Goal: Transaction & Acquisition: Purchase product/service

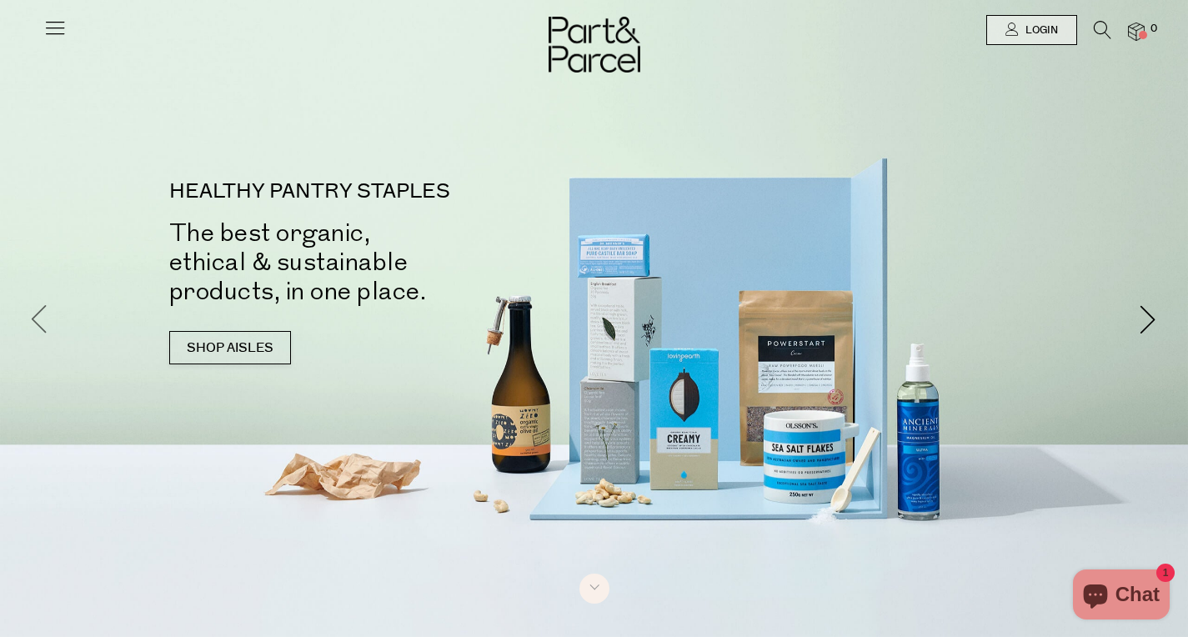
click at [44, 309] on span at bounding box center [39, 318] width 29 height 29
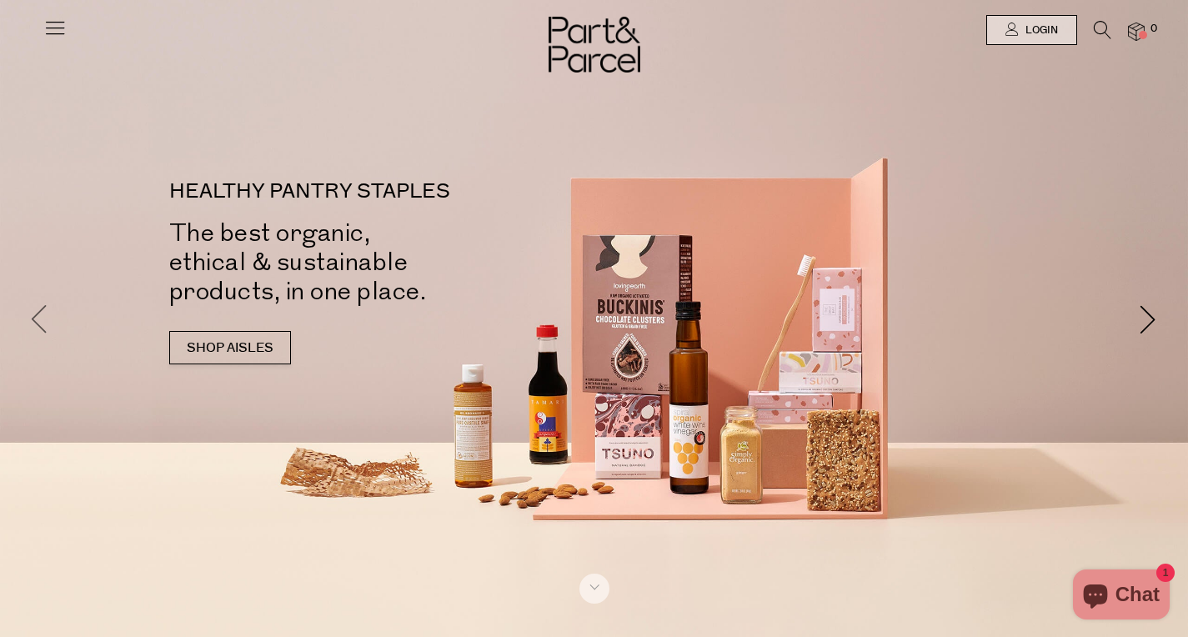
click at [44, 309] on span at bounding box center [39, 318] width 29 height 29
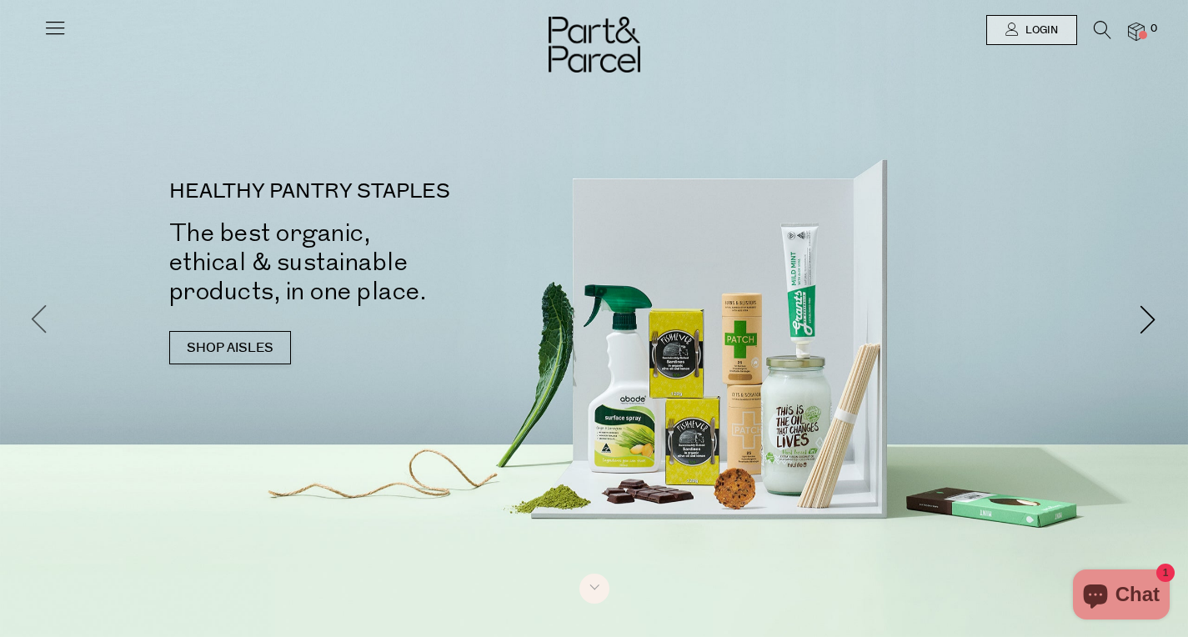
click at [44, 309] on span at bounding box center [39, 318] width 29 height 29
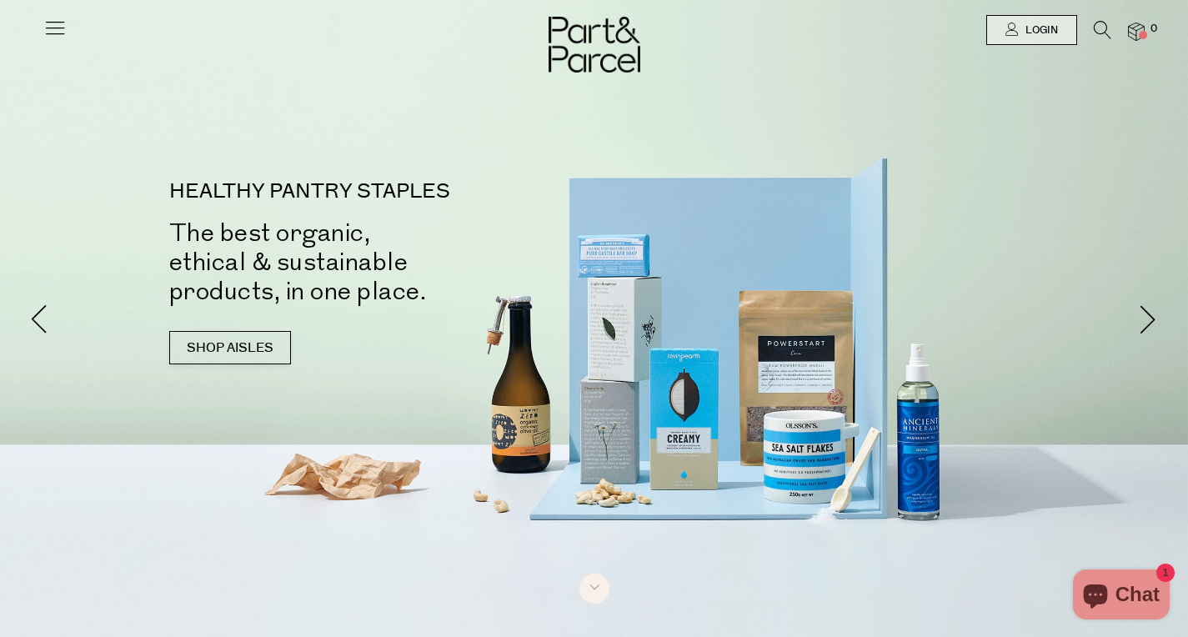
click at [61, 26] on icon at bounding box center [54, 27] width 23 height 23
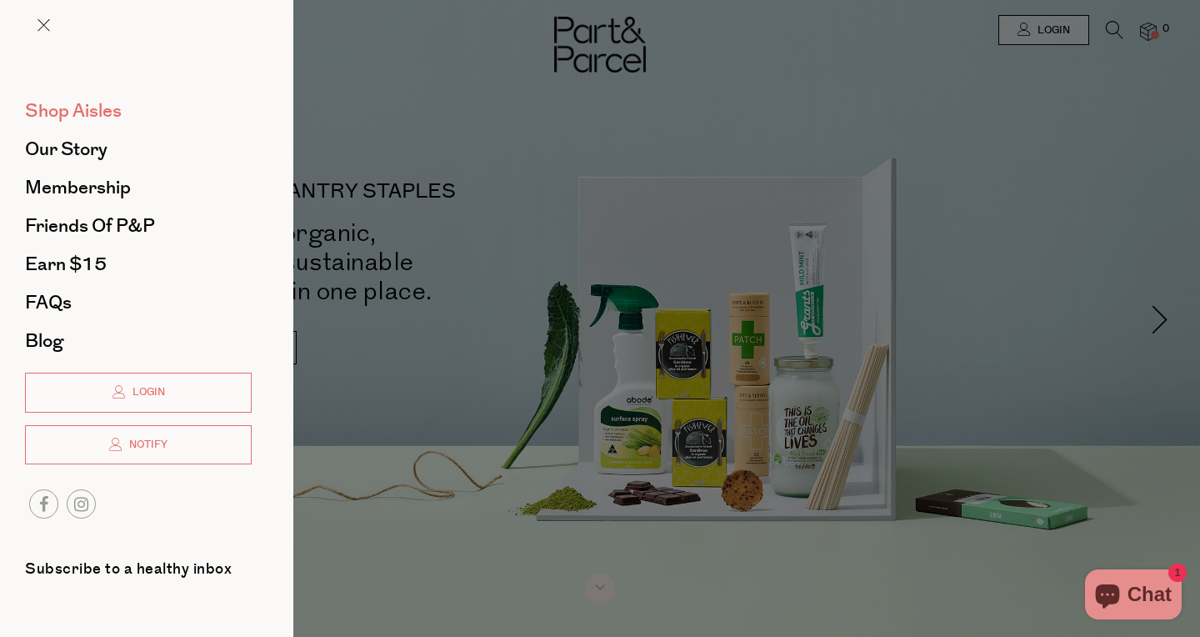
click at [73, 99] on span "Shop Aisles" at bounding box center [73, 111] width 97 height 27
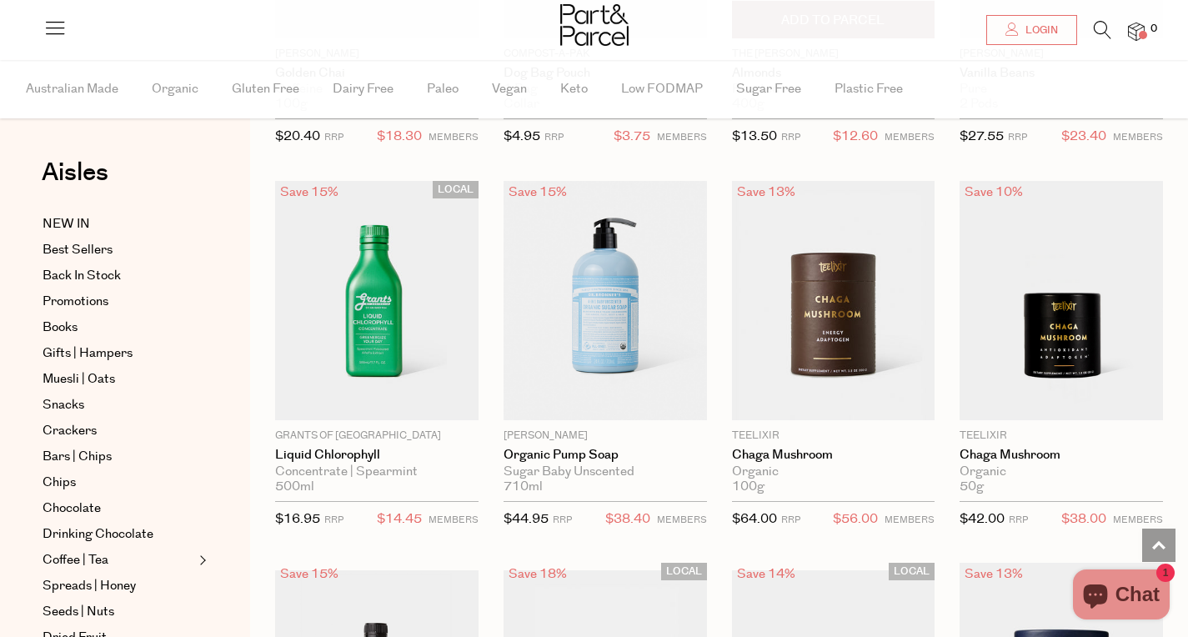
scroll to position [3096, 0]
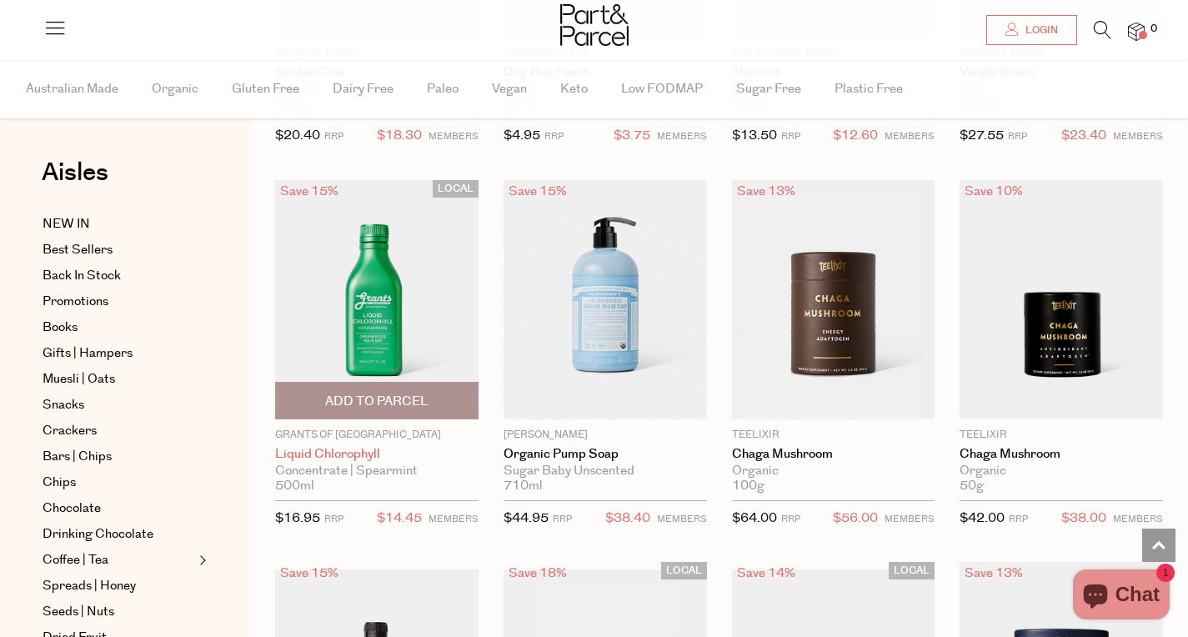
click at [339, 452] on link "Liquid Chlorophyll" at bounding box center [376, 454] width 203 height 15
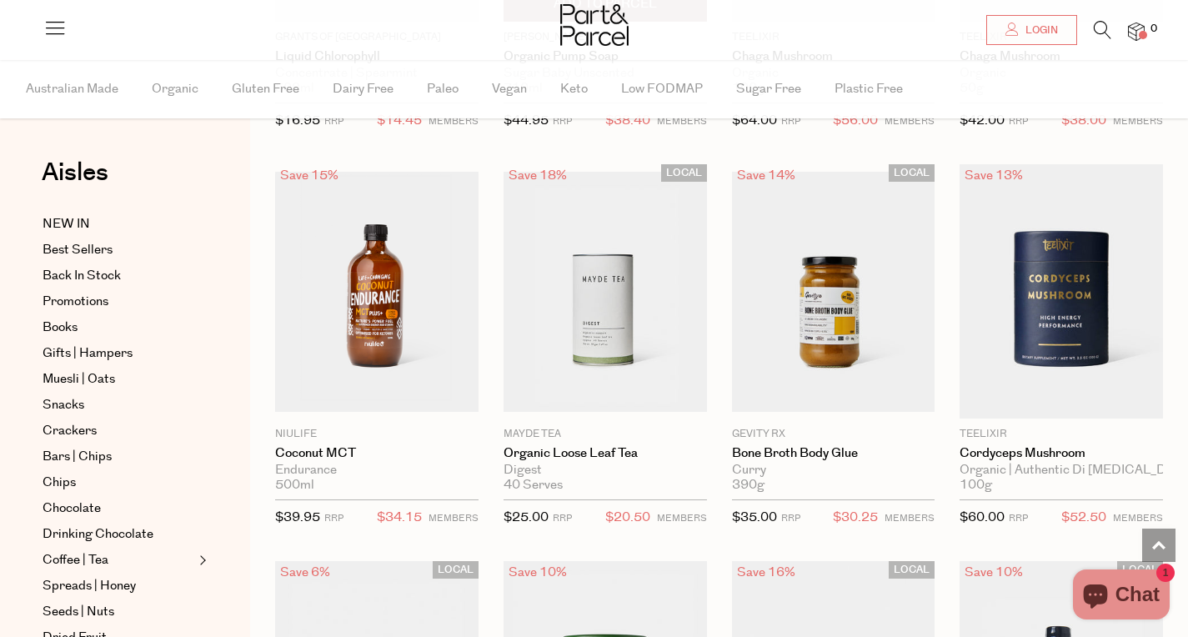
scroll to position [3504, 0]
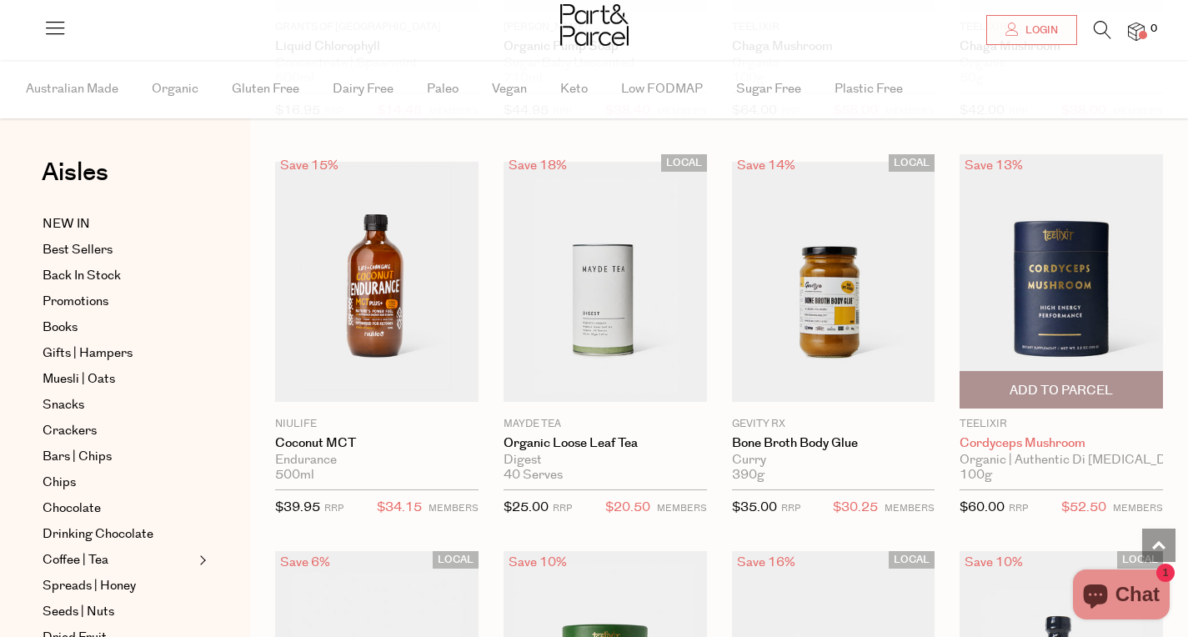
click at [997, 448] on link "Cordyceps Mushroom" at bounding box center [1060, 443] width 203 height 15
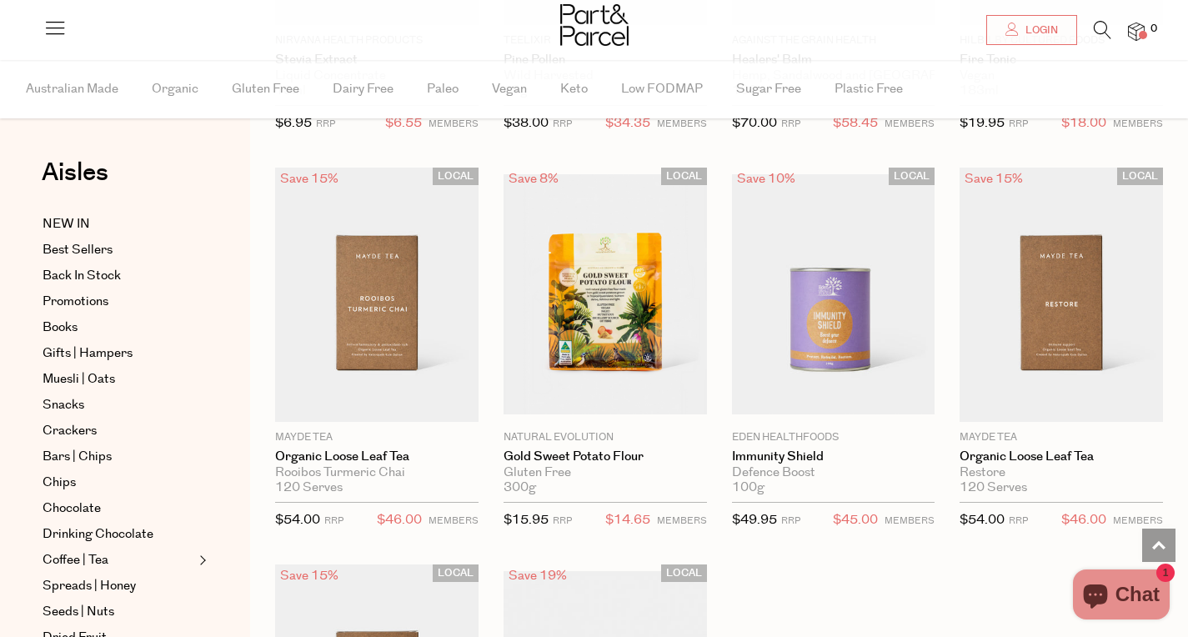
scroll to position [4285, 0]
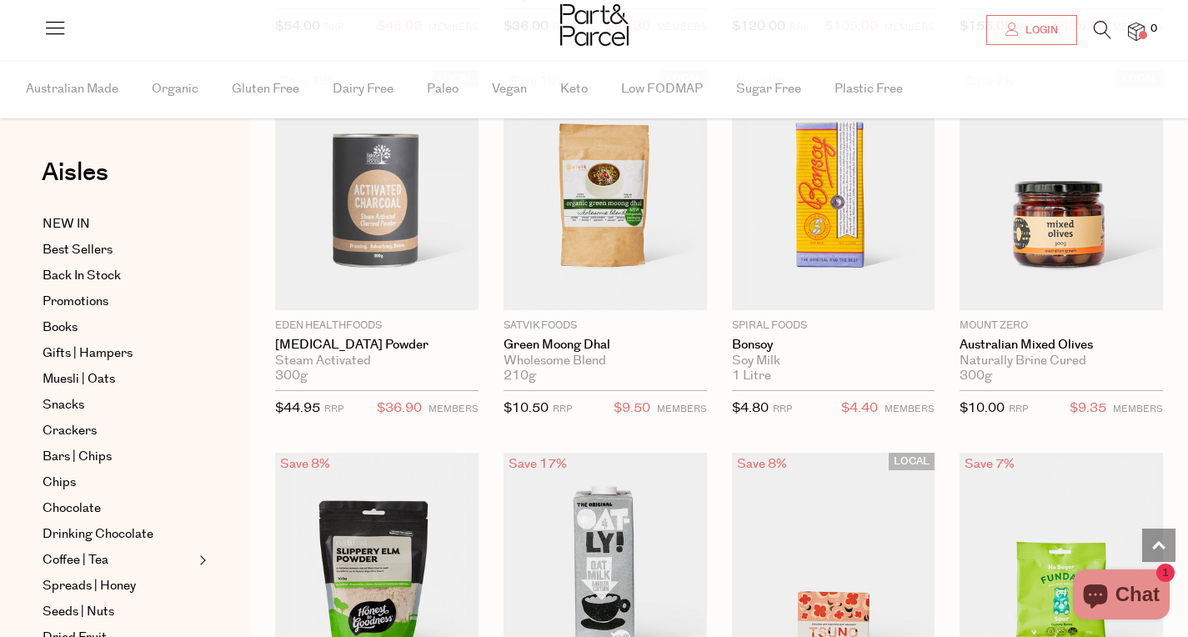
scroll to position [5161, 0]
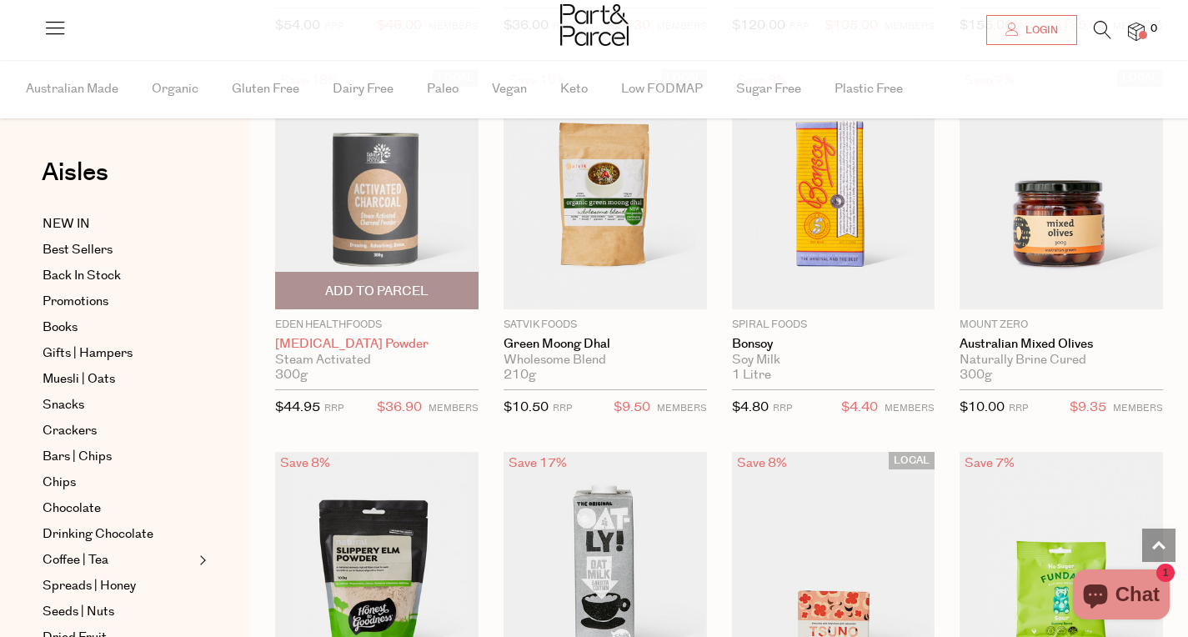
click at [333, 341] on link "[MEDICAL_DATA] Powder" at bounding box center [376, 344] width 203 height 15
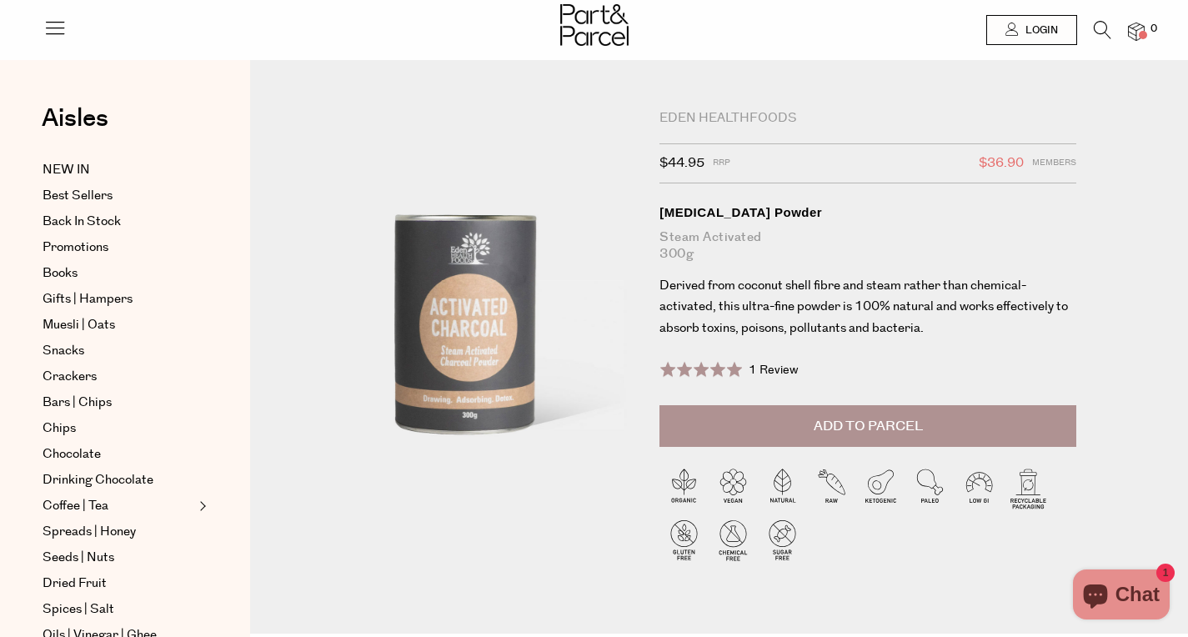
click at [810, 433] on button "Add to Parcel" at bounding box center [867, 426] width 417 height 42
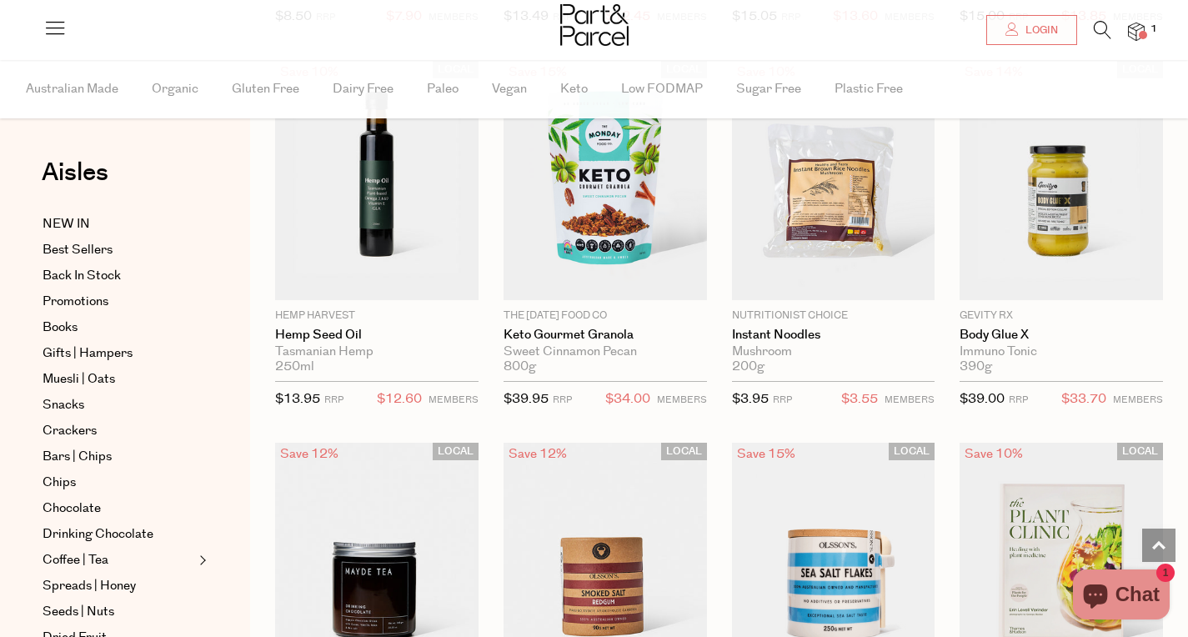
scroll to position [8582, 0]
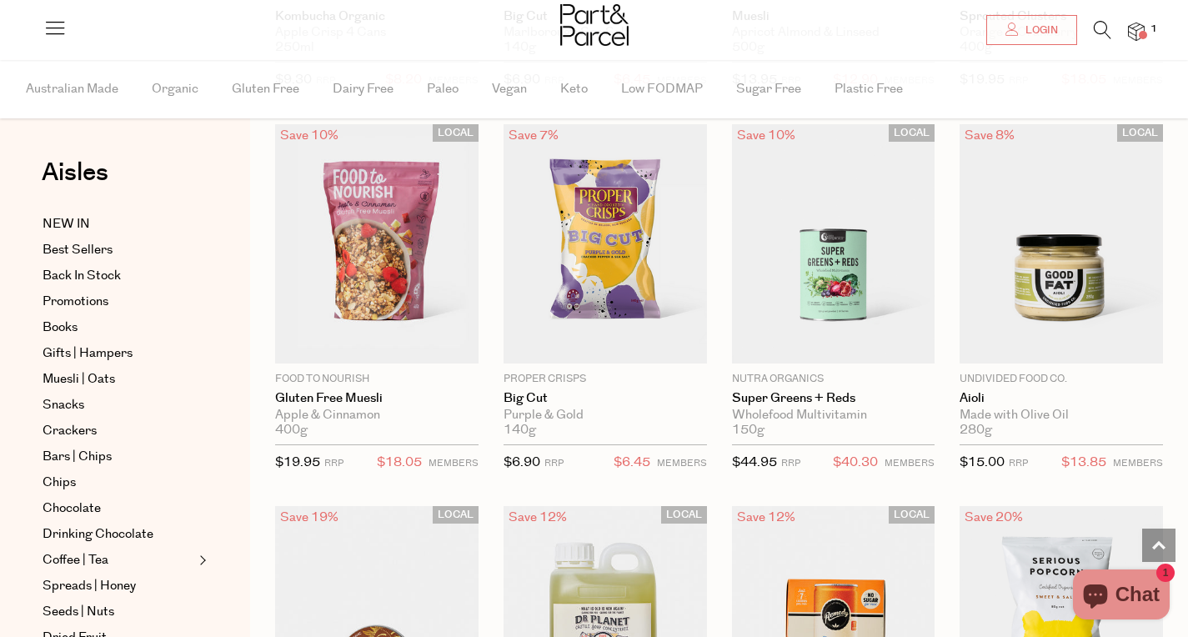
scroll to position [12743, 0]
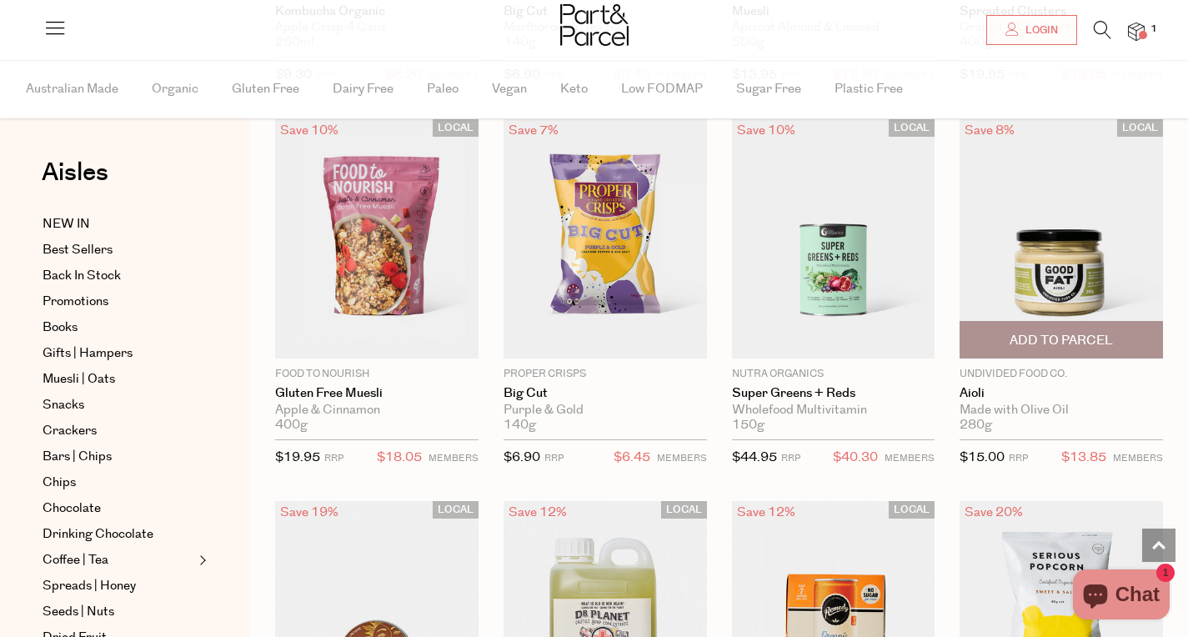
click at [1049, 289] on img at bounding box center [1060, 238] width 203 height 240
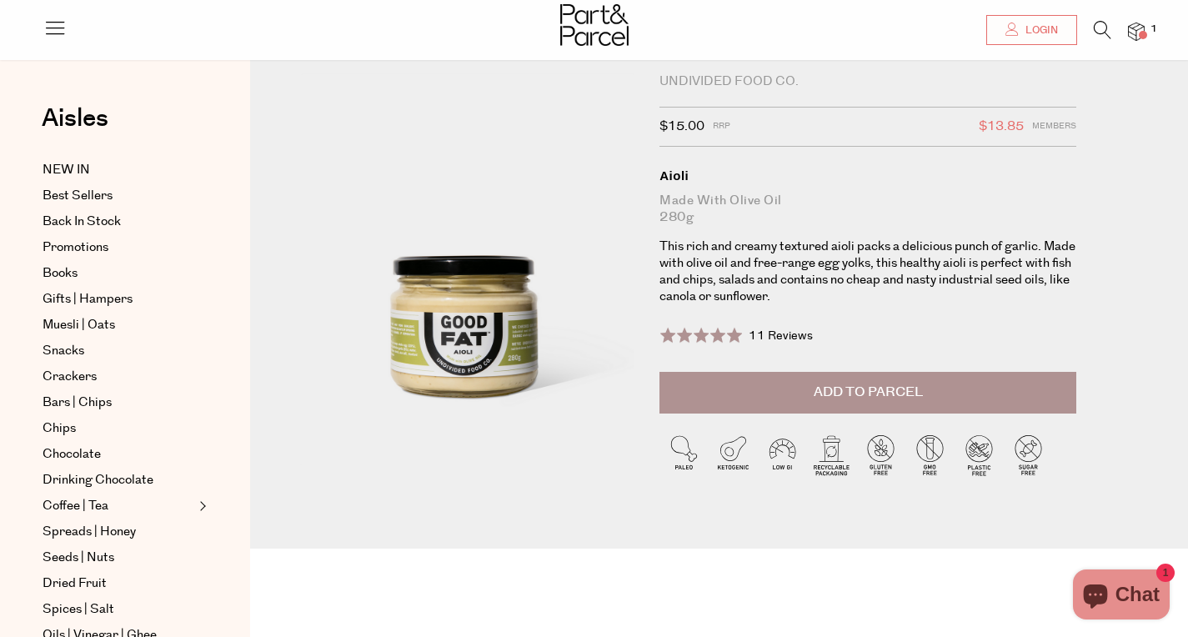
scroll to position [45, 0]
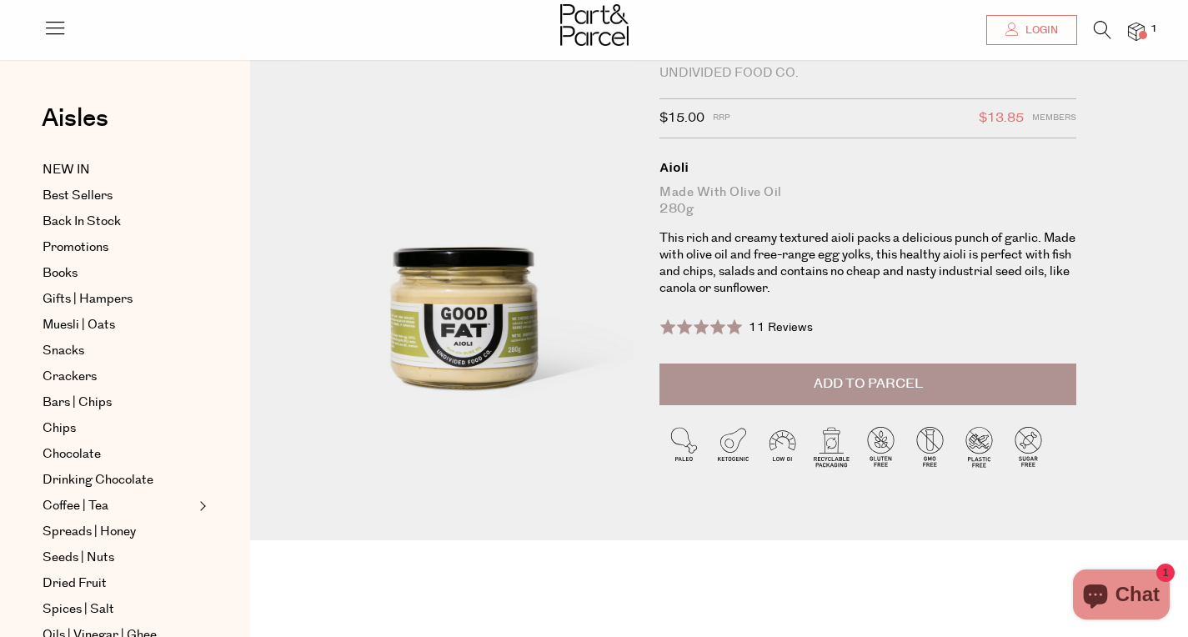
click at [919, 378] on span "Add to Parcel" at bounding box center [868, 383] width 109 height 19
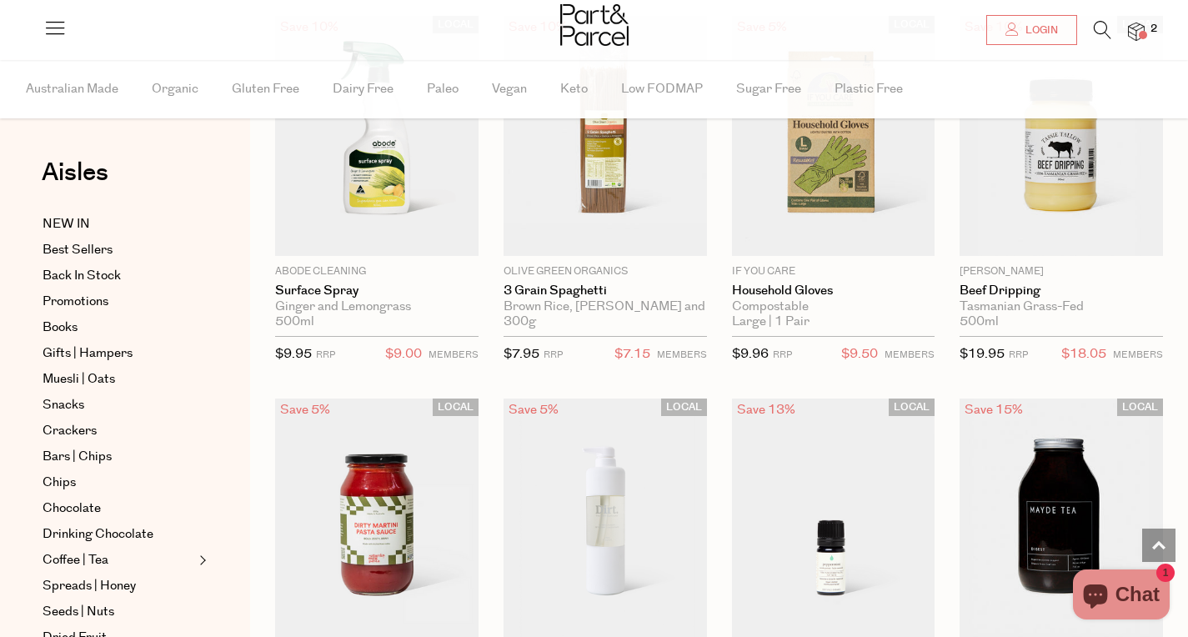
scroll to position [8246, 0]
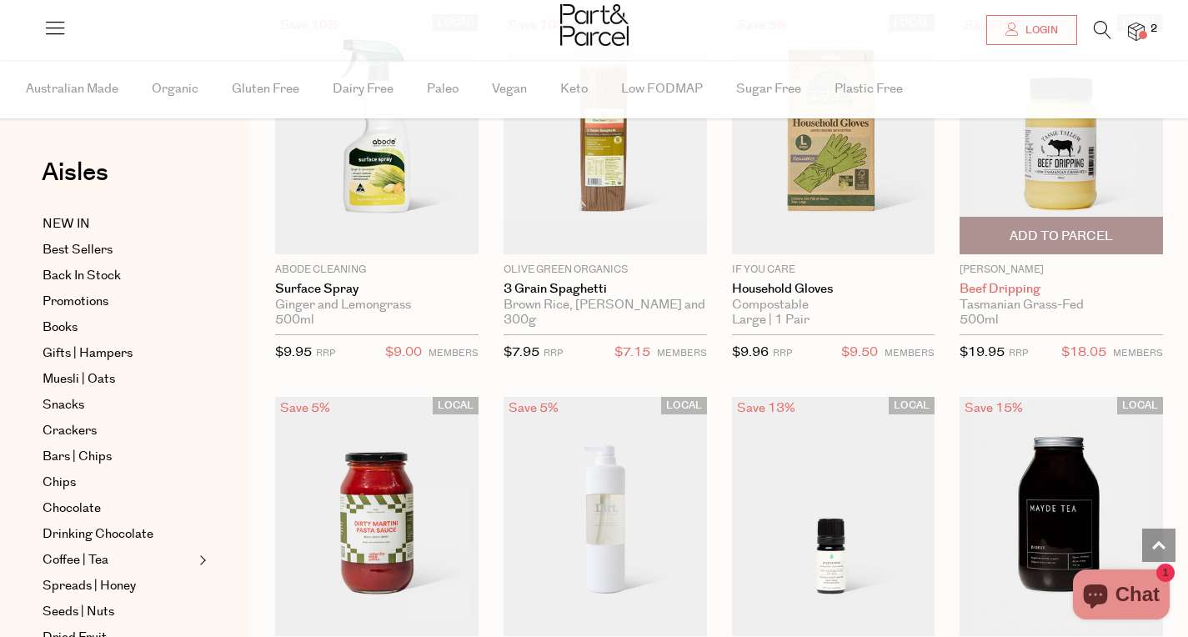
click at [1009, 288] on link "Beef Dripping" at bounding box center [1060, 289] width 203 height 15
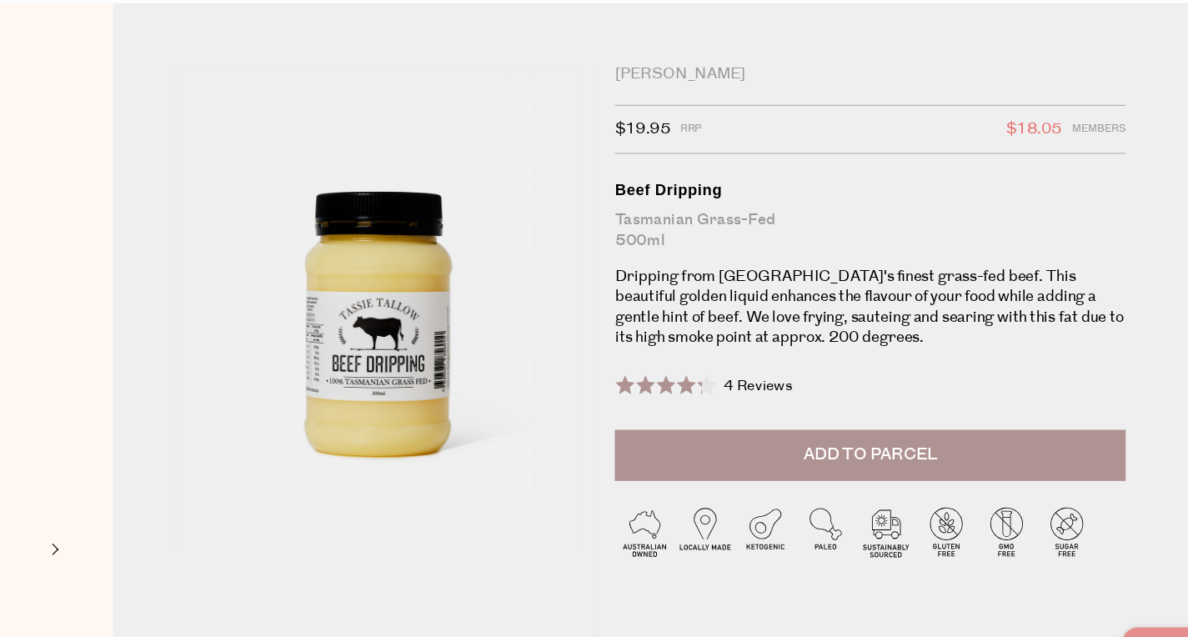
click at [838, 429] on span "Add to Parcel" at bounding box center [868, 428] width 109 height 19
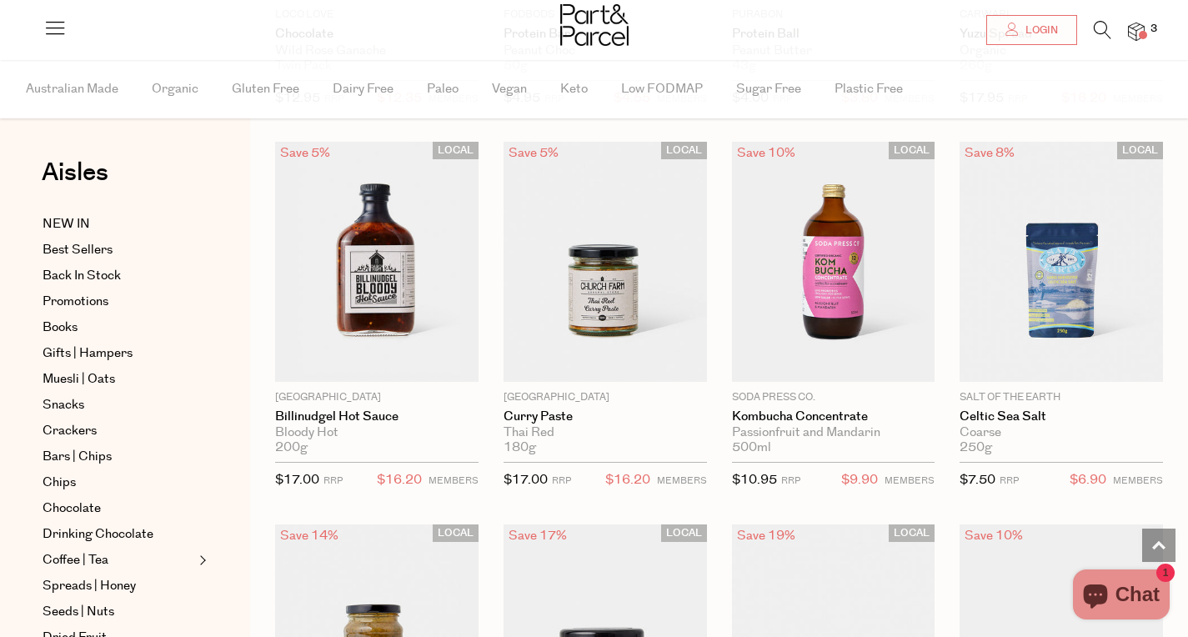
scroll to position [7737, 0]
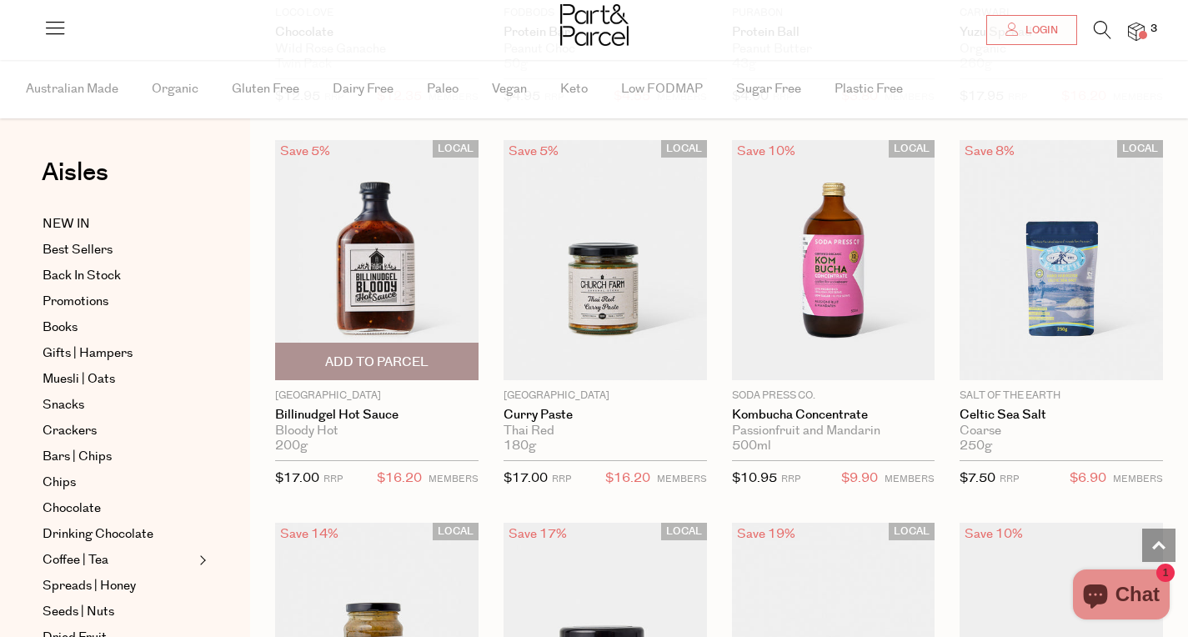
click at [386, 305] on img at bounding box center [376, 260] width 203 height 240
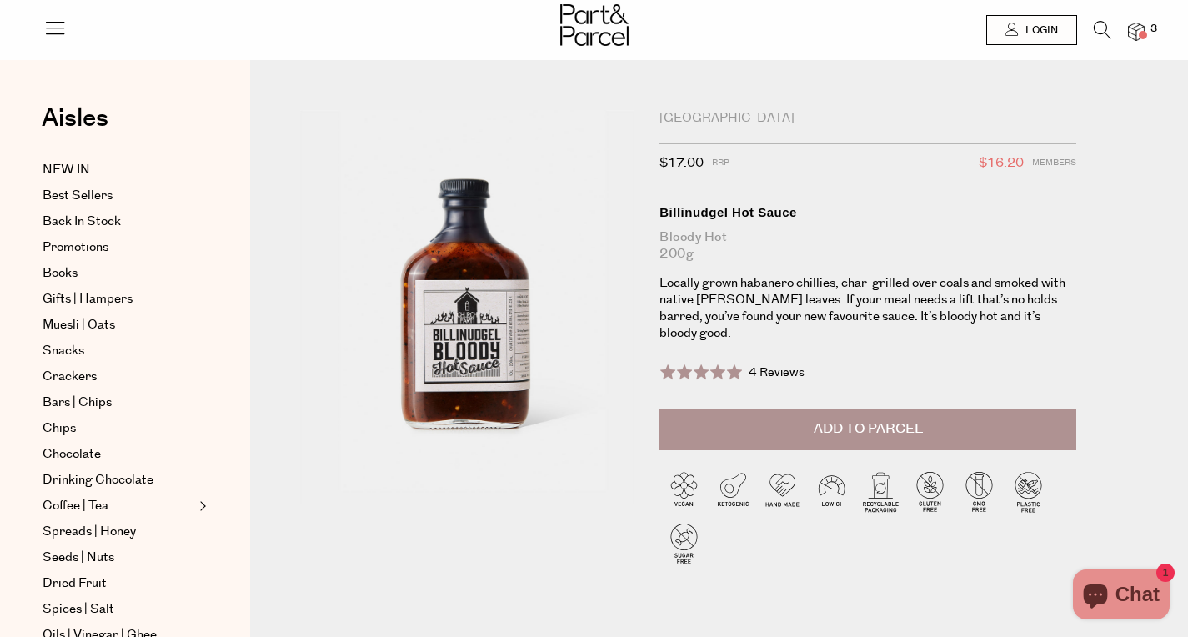
click at [794, 426] on button "Add to Parcel" at bounding box center [867, 429] width 417 height 42
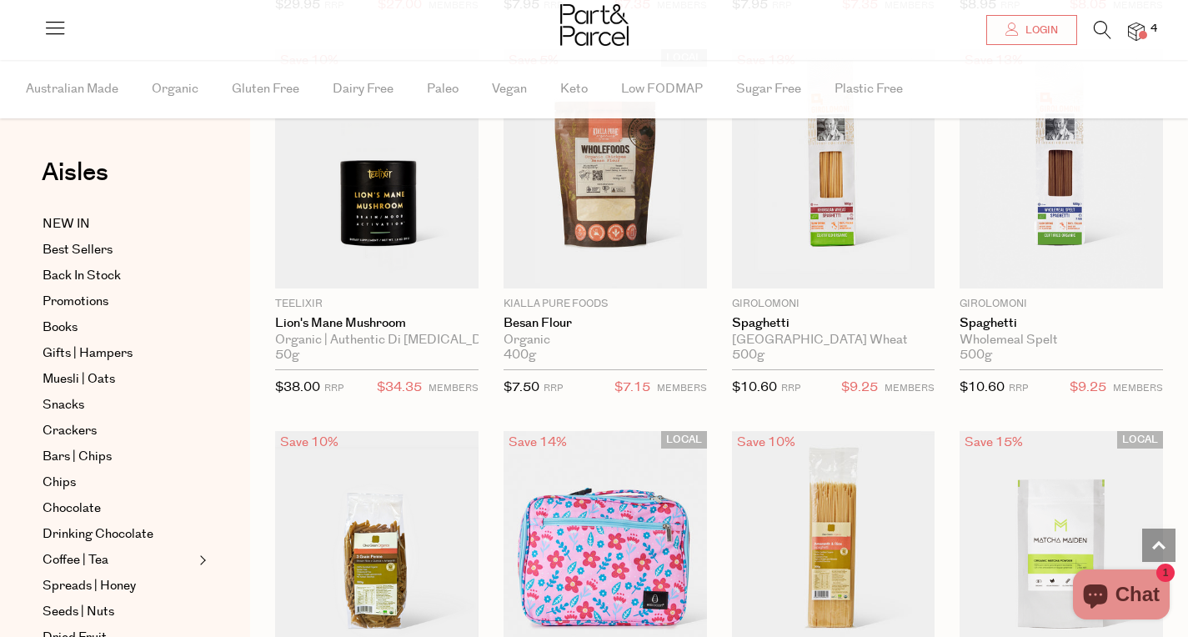
scroll to position [8192, 0]
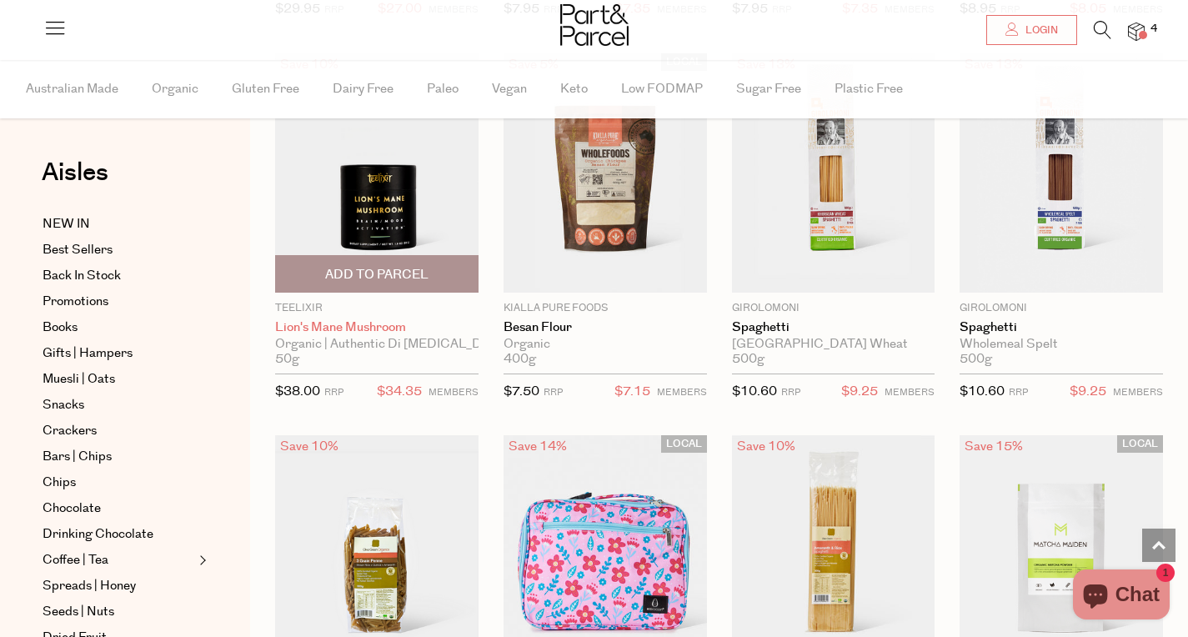
click at [369, 325] on link "Lion's Mane Mushroom" at bounding box center [376, 327] width 203 height 15
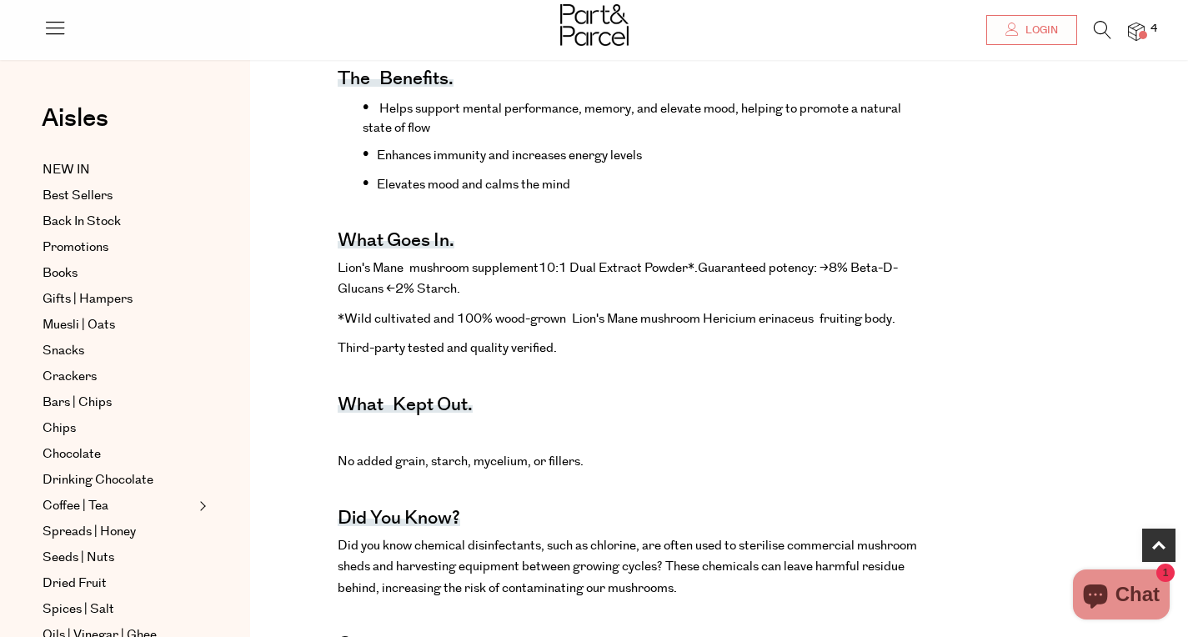
scroll to position [665, 0]
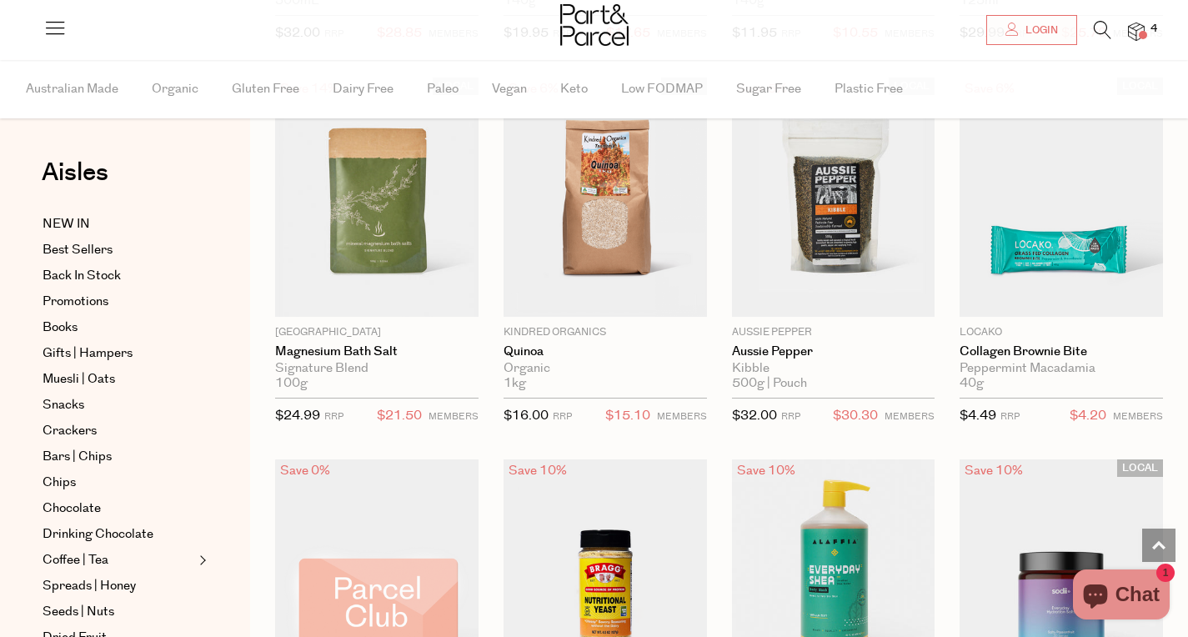
scroll to position [8991, 0]
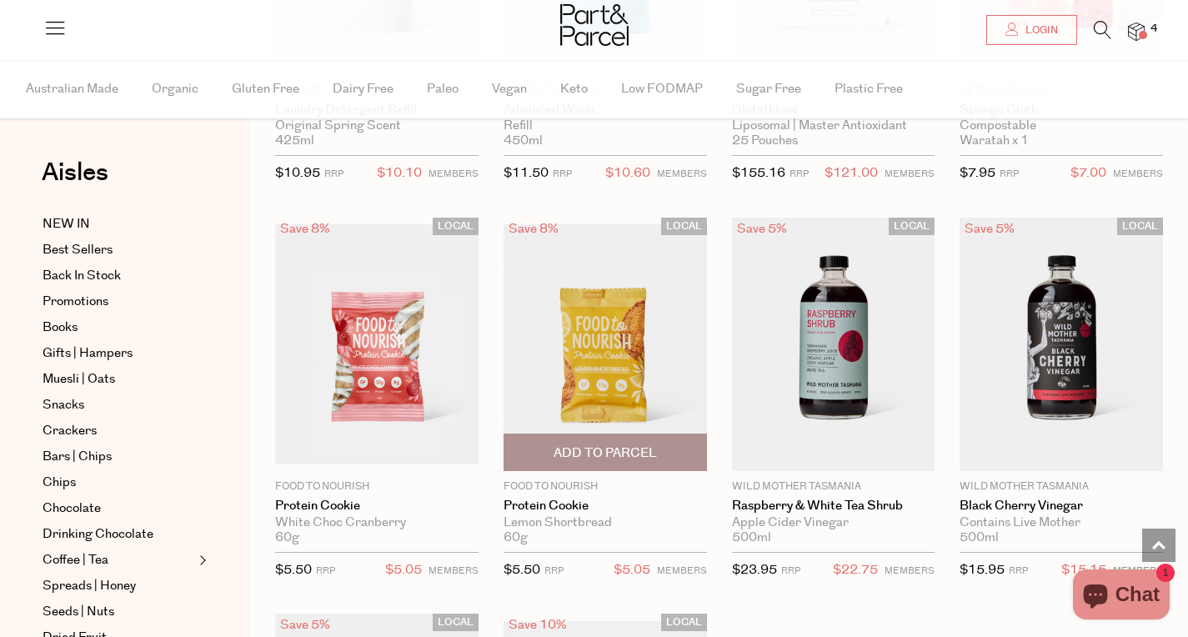
scroll to position [13821, 0]
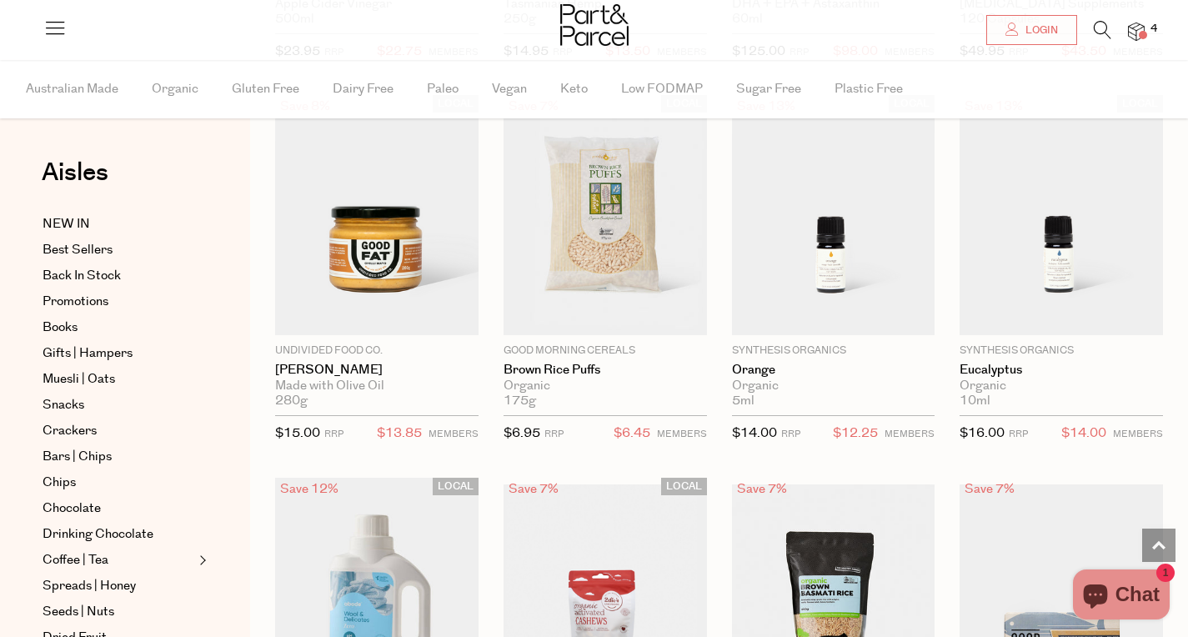
scroll to position [14737, 0]
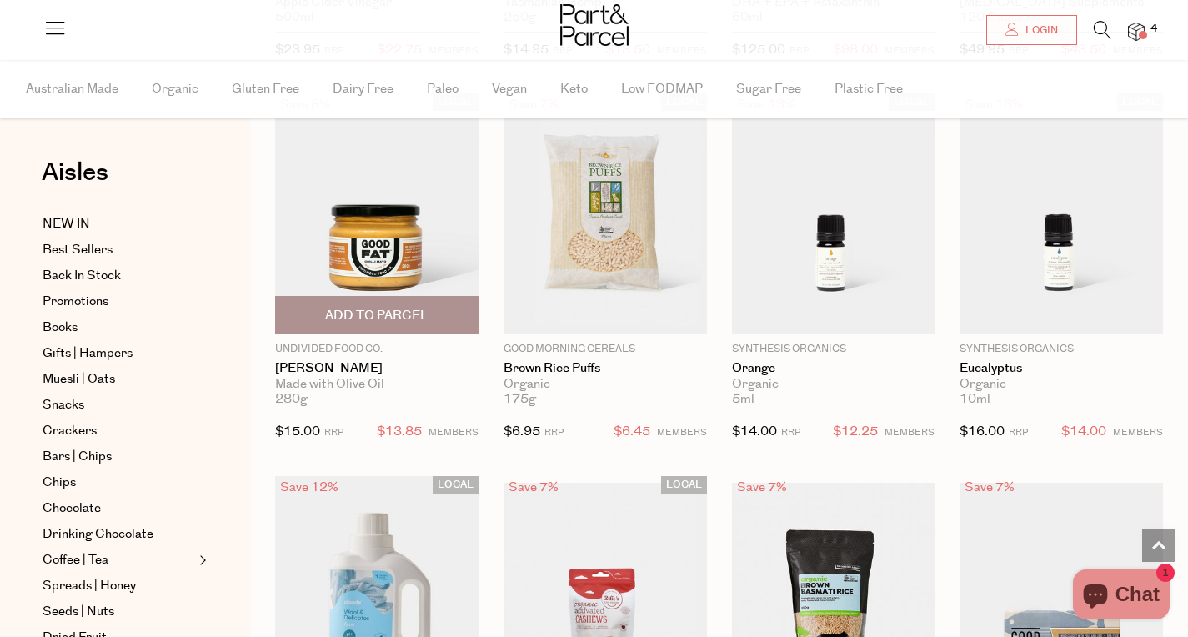
click at [375, 316] on span "Add To Parcel" at bounding box center [376, 316] width 103 height 18
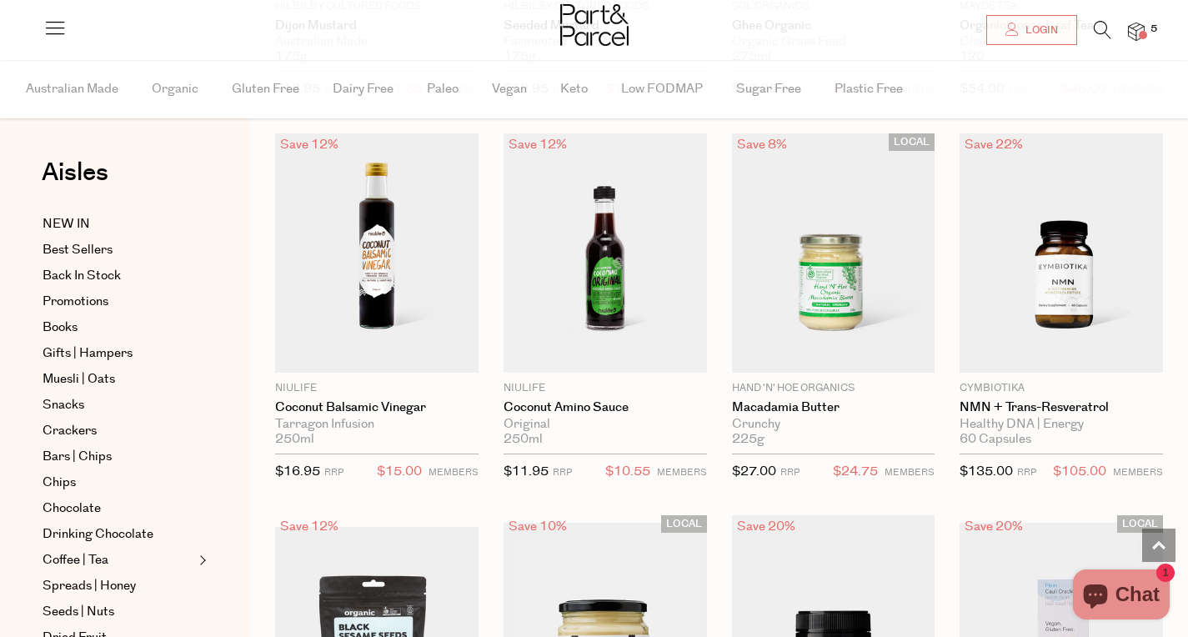
scroll to position [18547, 0]
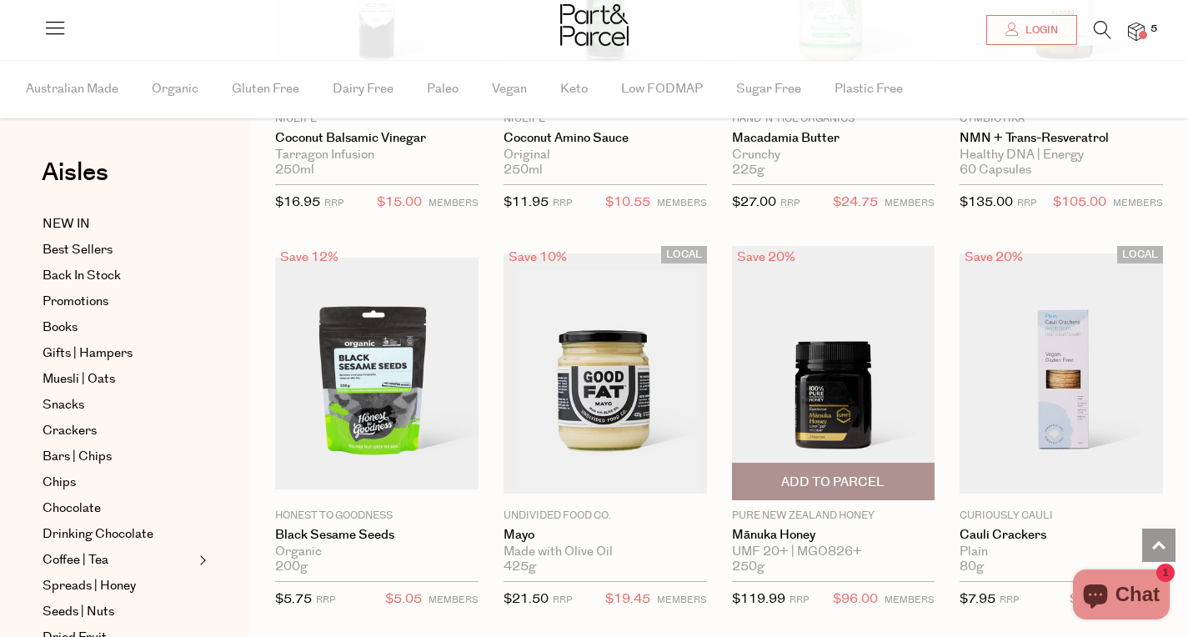
scroll to position [18816, 0]
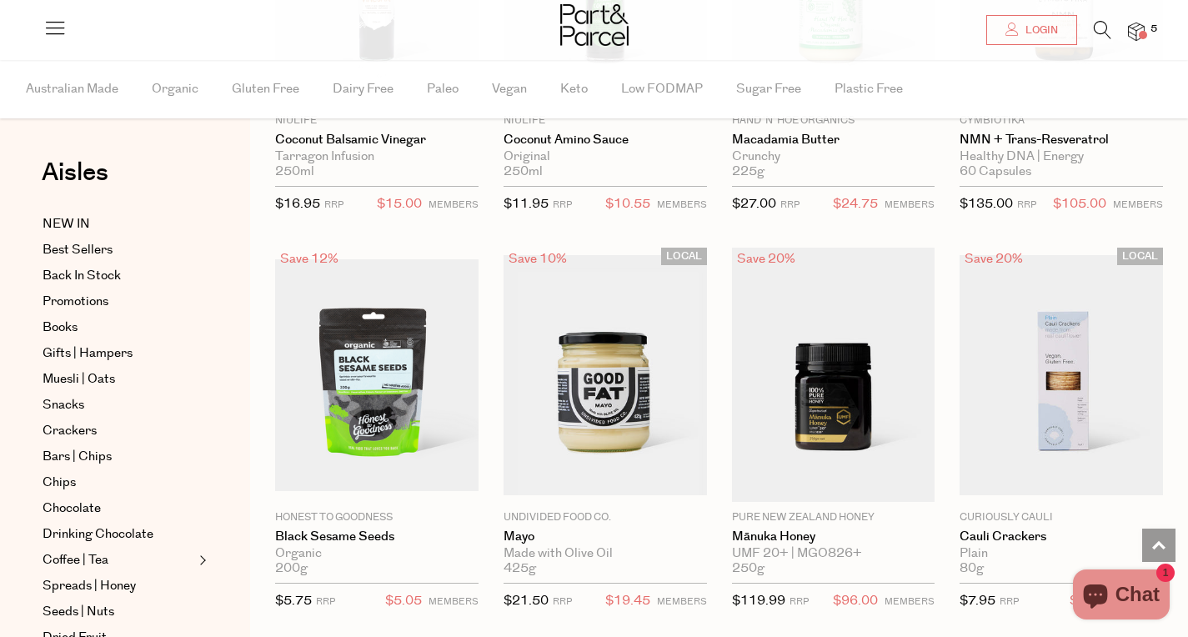
click at [1096, 32] on icon at bounding box center [1103, 30] width 18 height 18
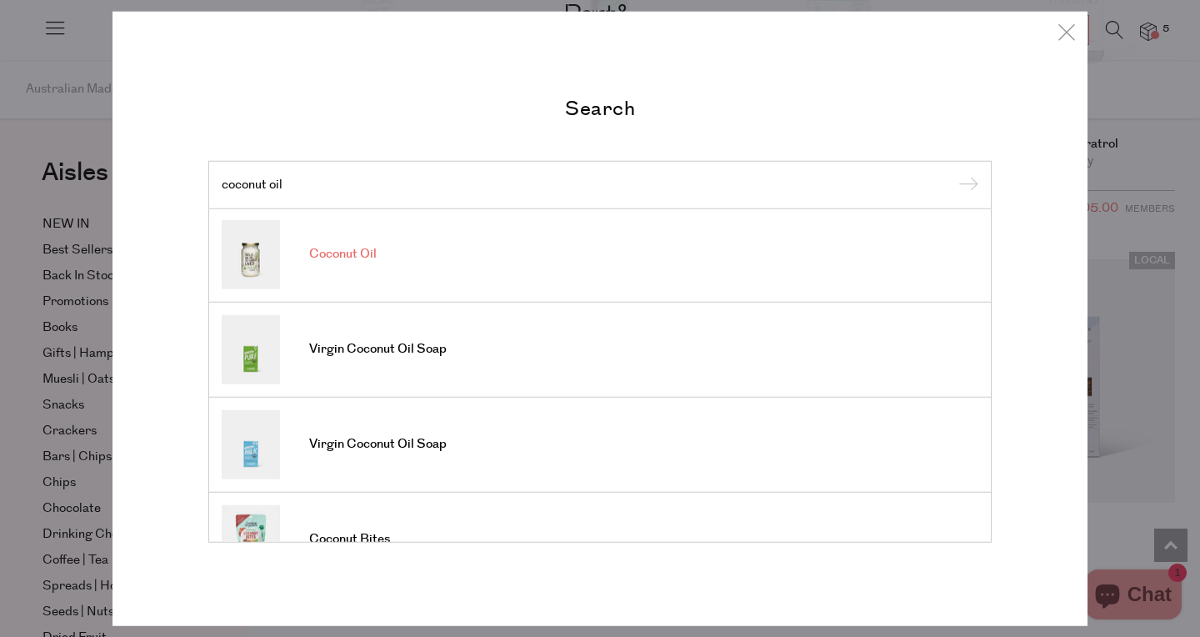
scroll to position [0, 0]
type input "coconut oil"
click at [500, 262] on link "Coconut Oil" at bounding box center [600, 255] width 757 height 69
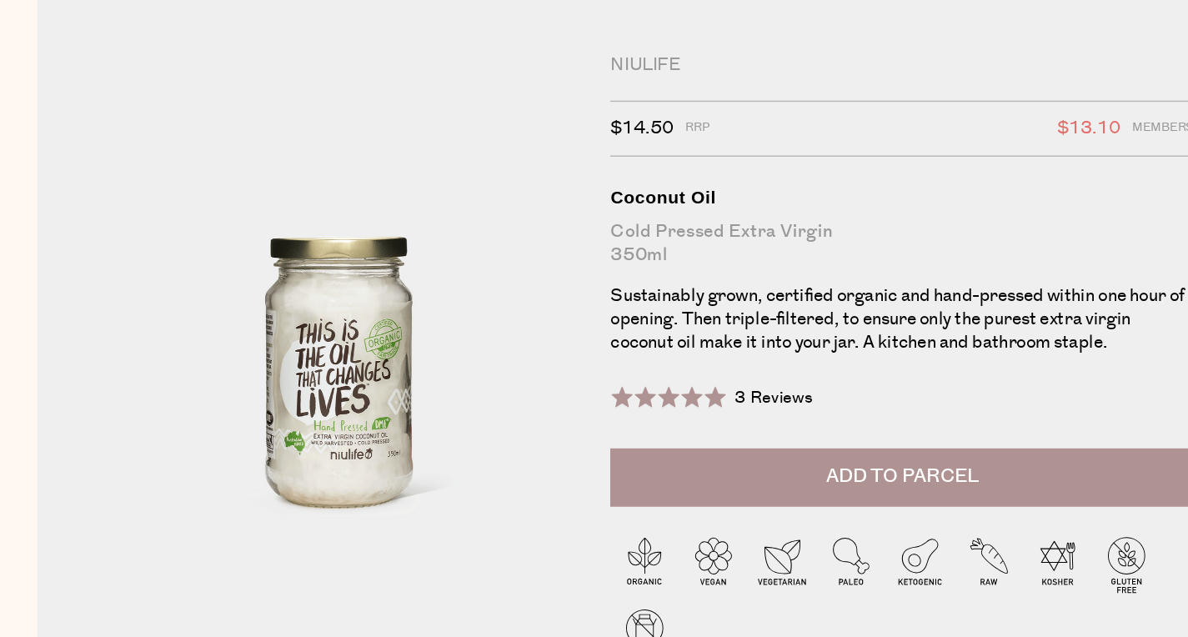
click at [869, 403] on span "Add to Parcel" at bounding box center [868, 412] width 109 height 19
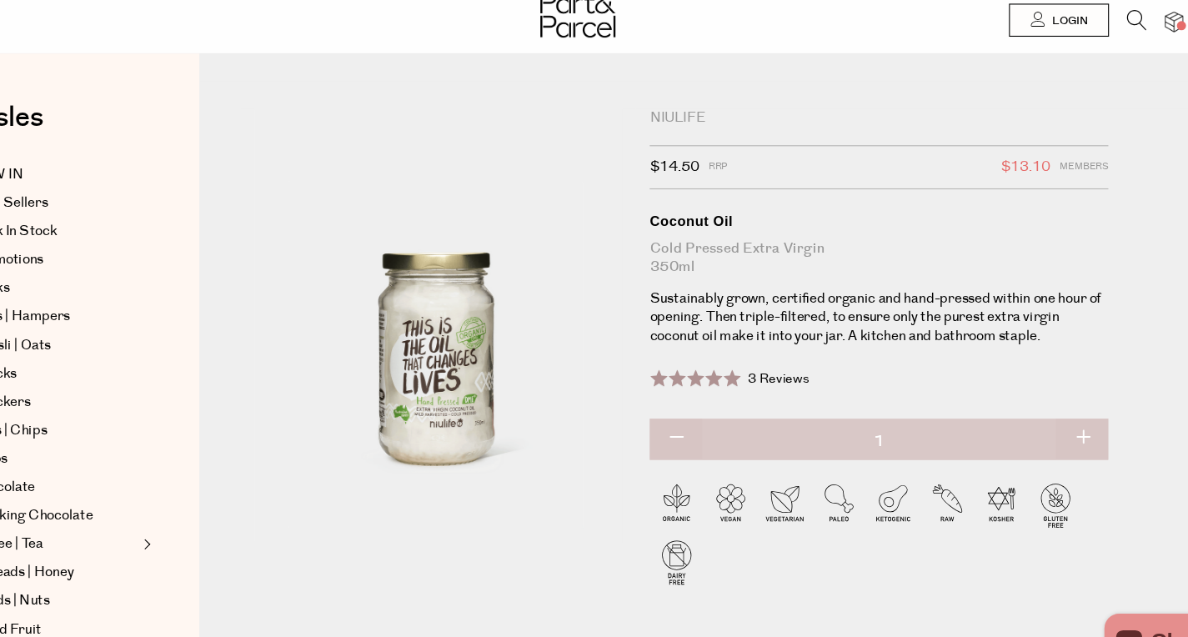
click at [1104, 36] on icon at bounding box center [1103, 30] width 18 height 18
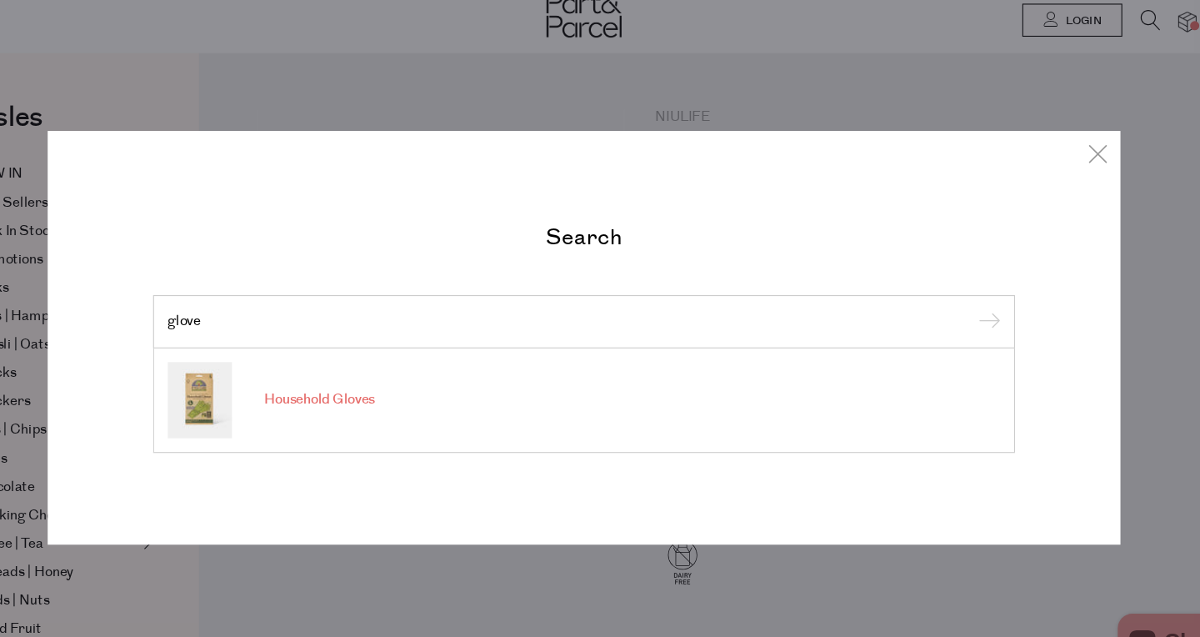
type input "glove"
click at [383, 373] on span "Household Gloves" at bounding box center [359, 375] width 101 height 17
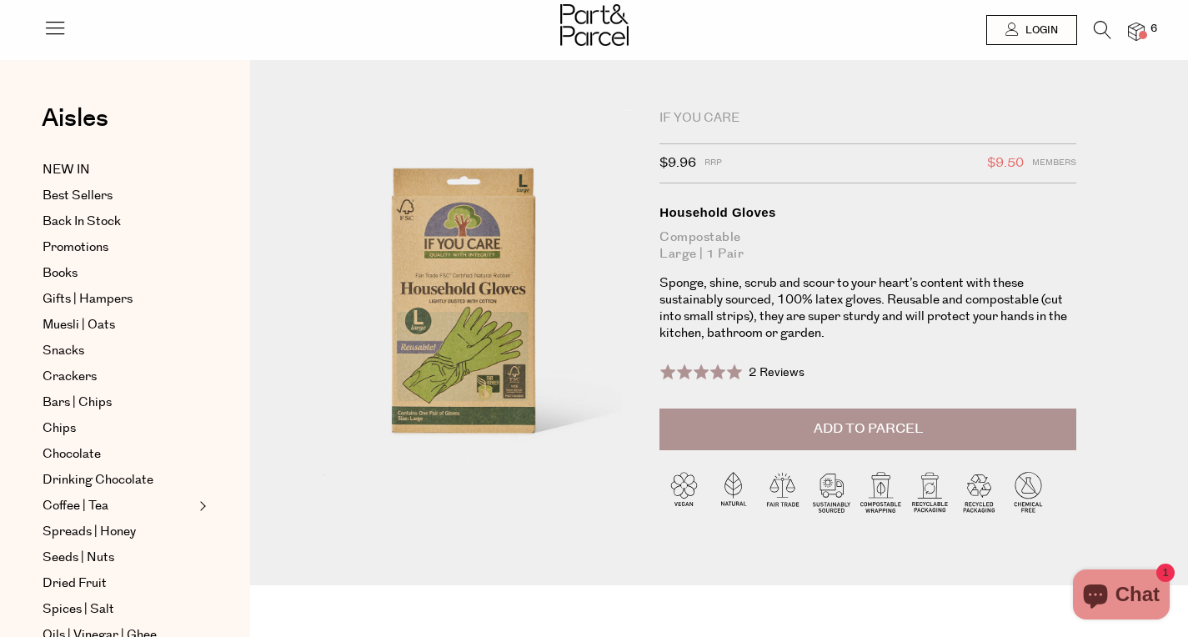
click at [1094, 33] on icon at bounding box center [1103, 30] width 18 height 18
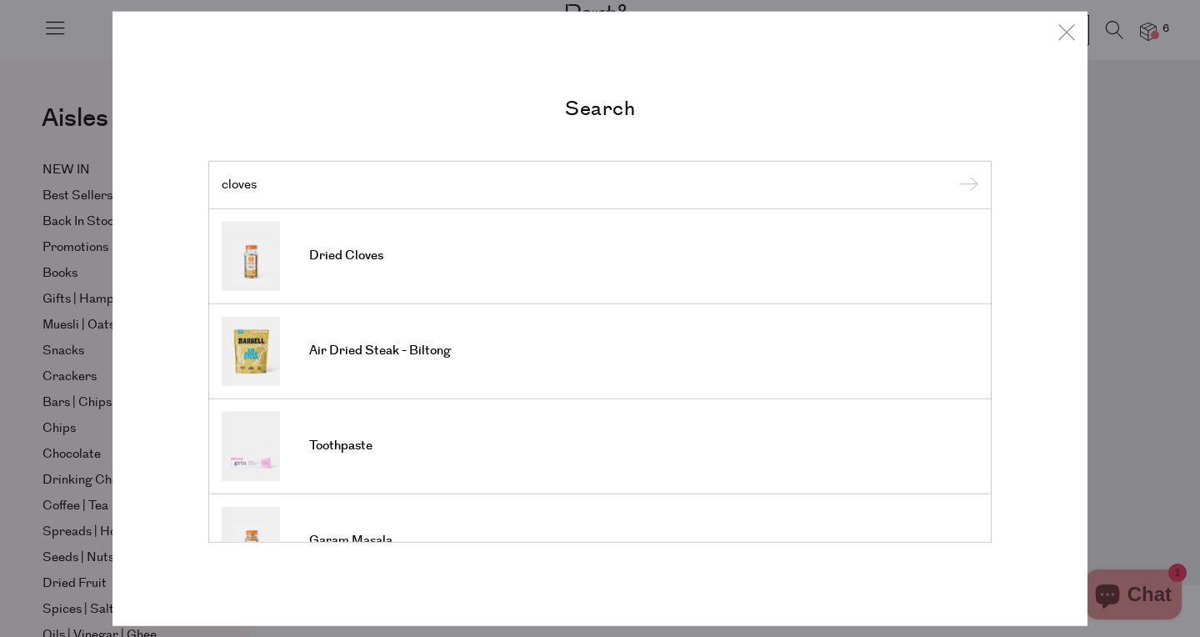
type input "cloves"
click at [954, 173] on input "submit" at bounding box center [966, 185] width 25 height 25
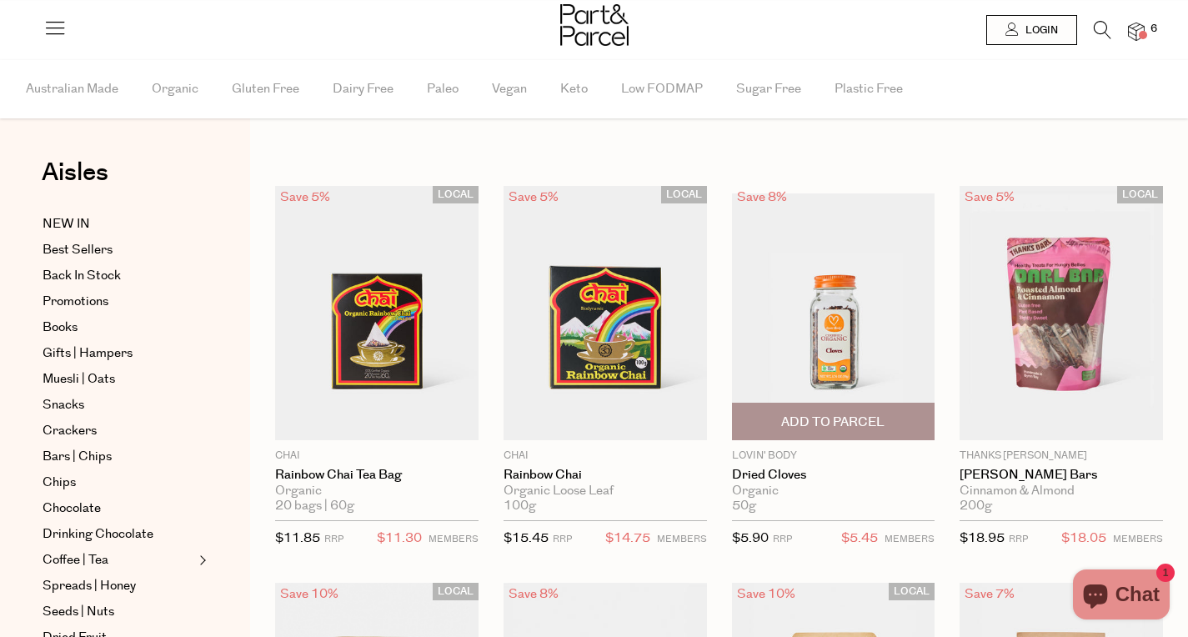
click at [814, 292] on img at bounding box center [833, 313] width 203 height 240
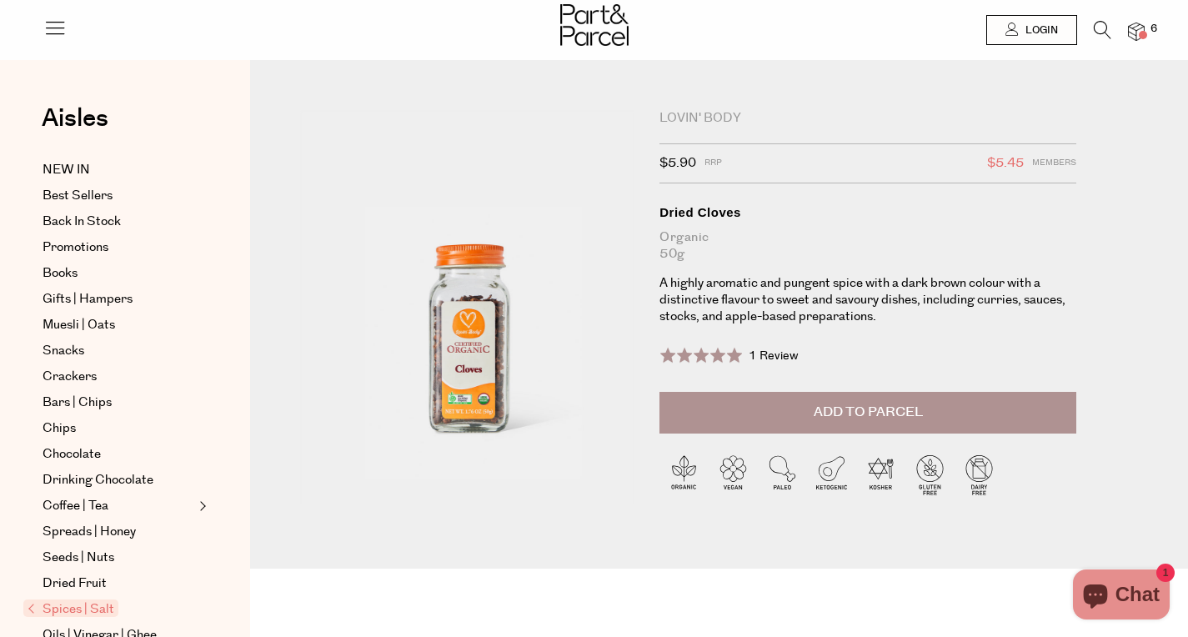
click at [870, 412] on span "Add to Parcel" at bounding box center [868, 412] width 109 height 19
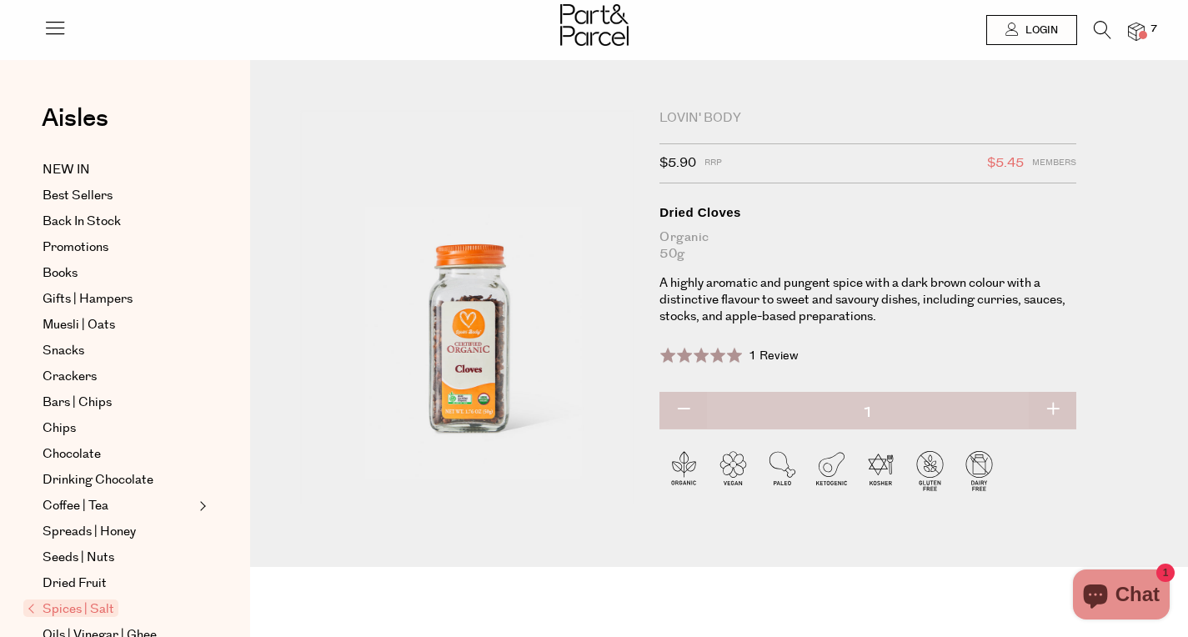
click at [1139, 38] on img at bounding box center [1136, 32] width 17 height 19
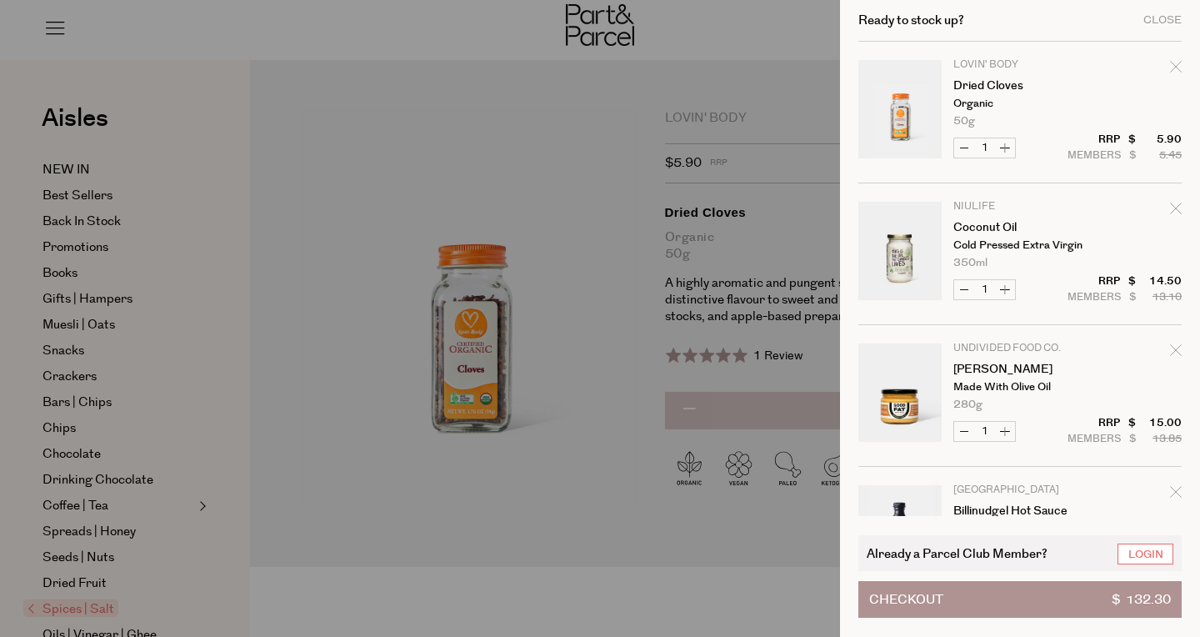
click at [628, 166] on div at bounding box center [600, 318] width 1200 height 637
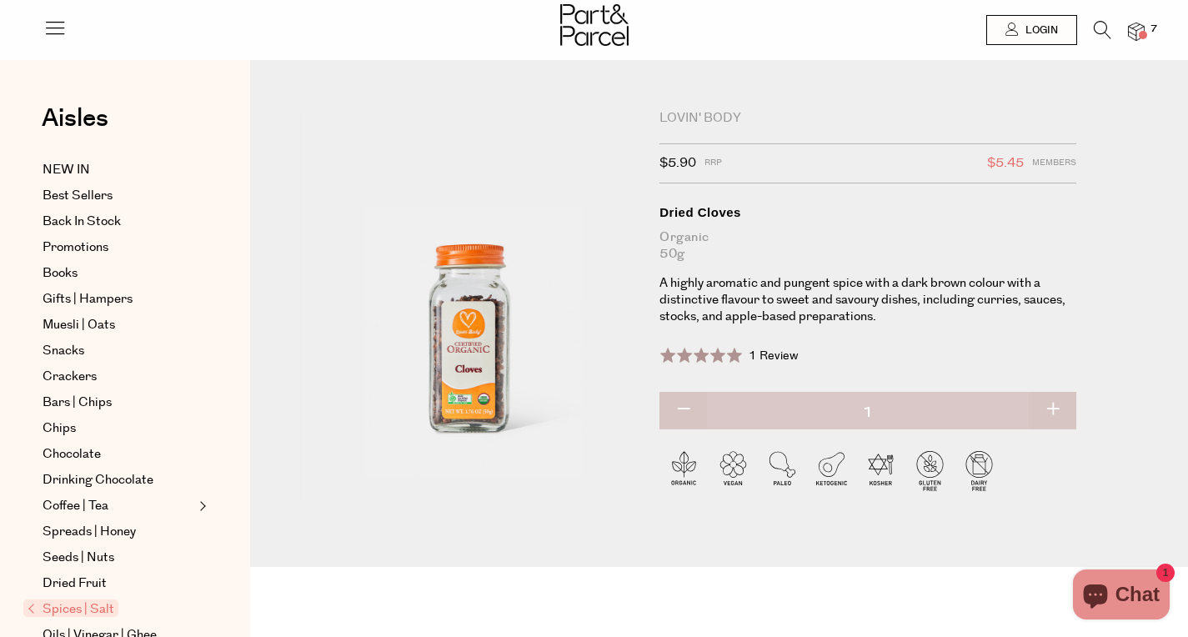
click at [1099, 32] on icon at bounding box center [1103, 30] width 18 height 18
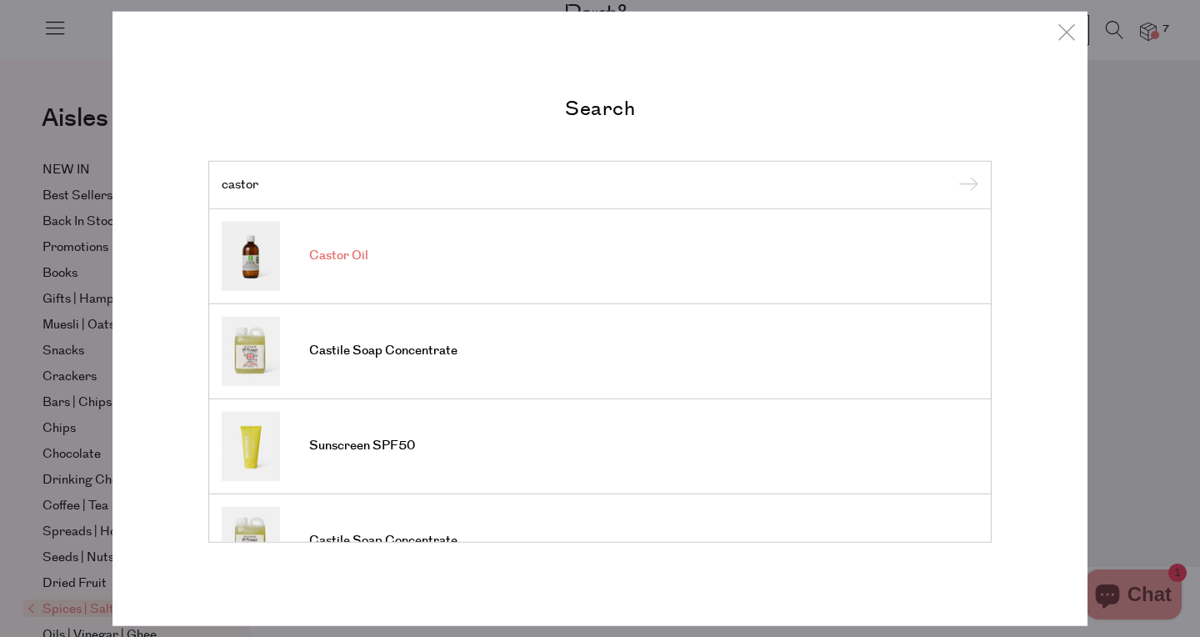
type input "castor"
click at [335, 255] on span "Castor Oil" at bounding box center [338, 256] width 59 height 17
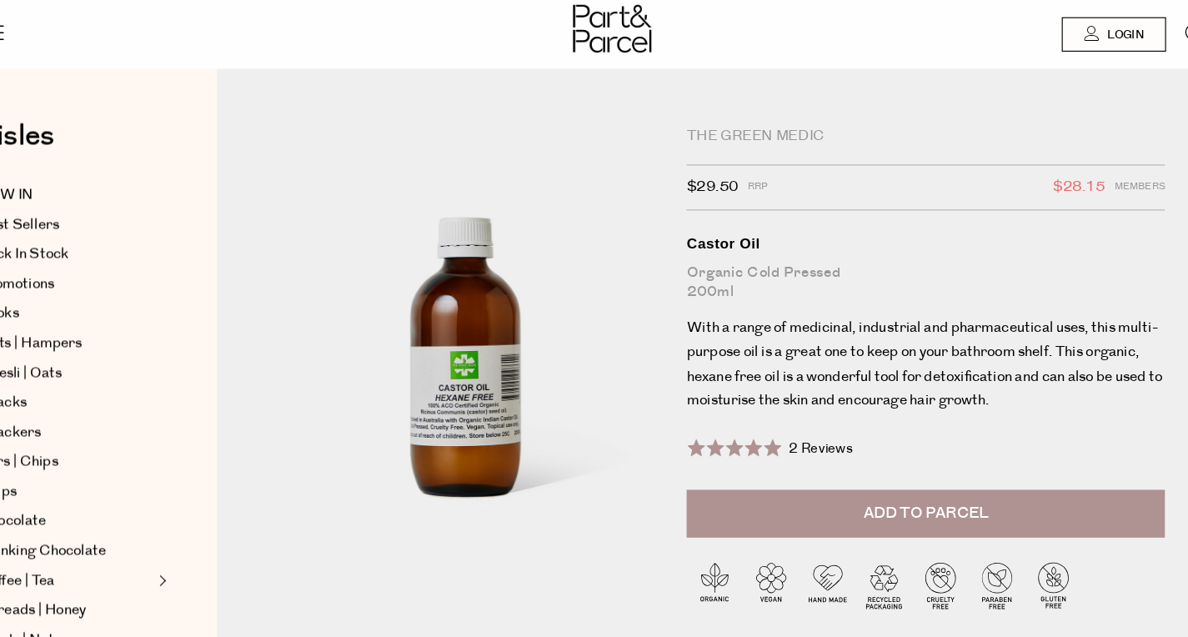
click at [835, 455] on span "Add to Parcel" at bounding box center [868, 447] width 109 height 19
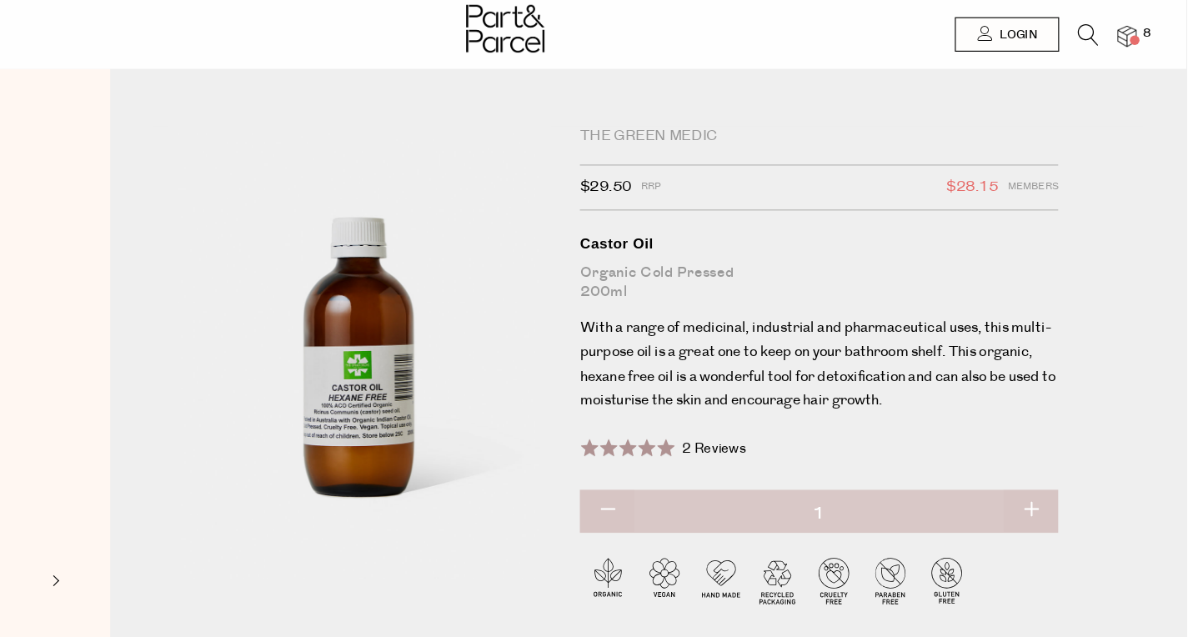
click at [1130, 32] on img at bounding box center [1136, 32] width 17 height 19
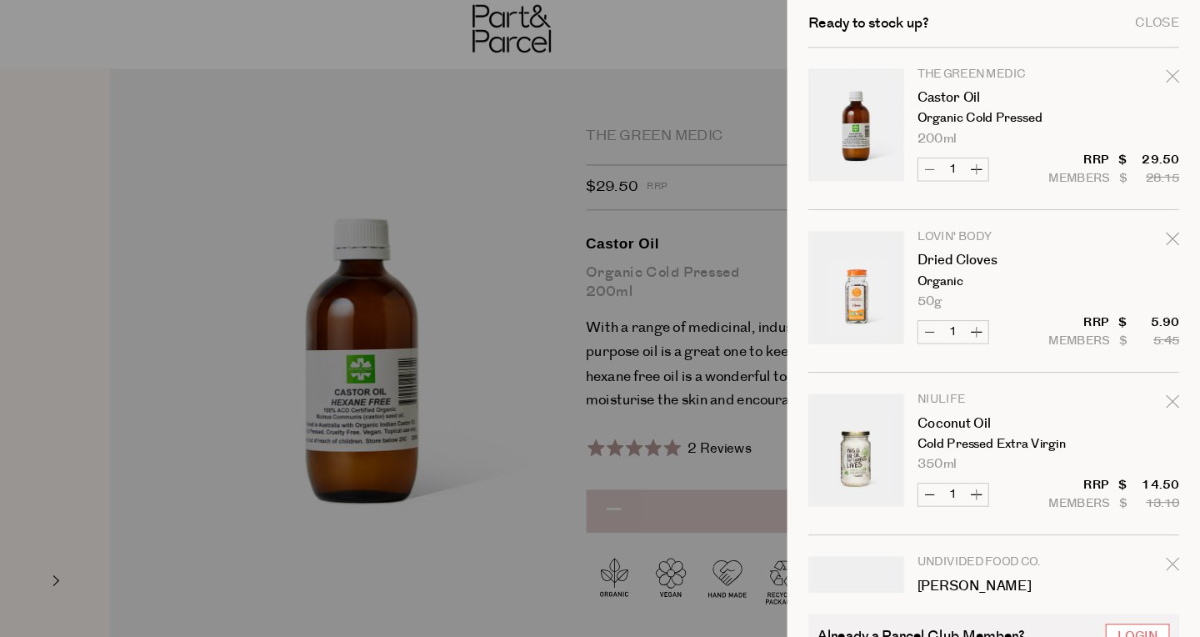
click at [561, 118] on div at bounding box center [600, 318] width 1200 height 637
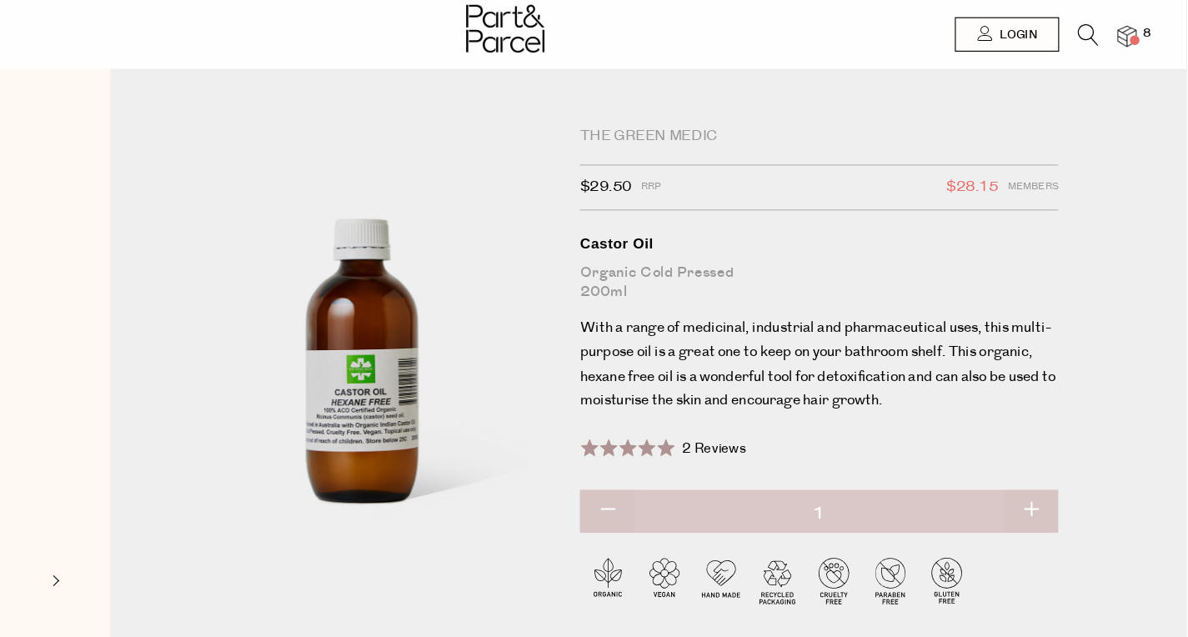
click at [1099, 28] on icon at bounding box center [1103, 30] width 18 height 18
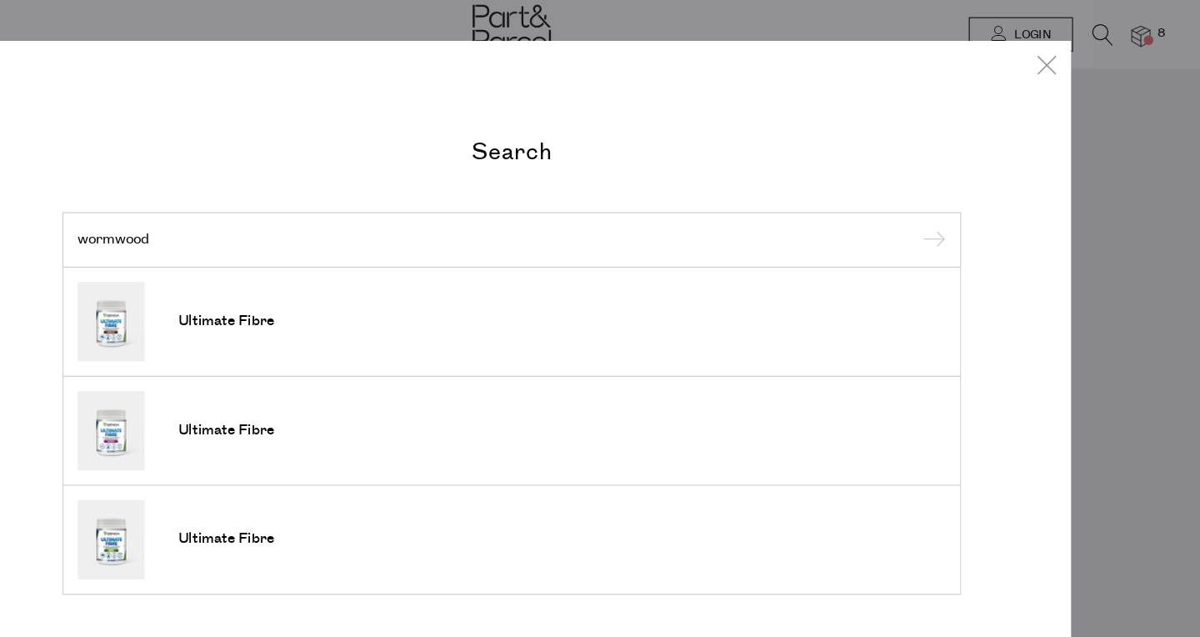
type input "wormwood"
click at [954, 198] on input "submit" at bounding box center [966, 210] width 25 height 25
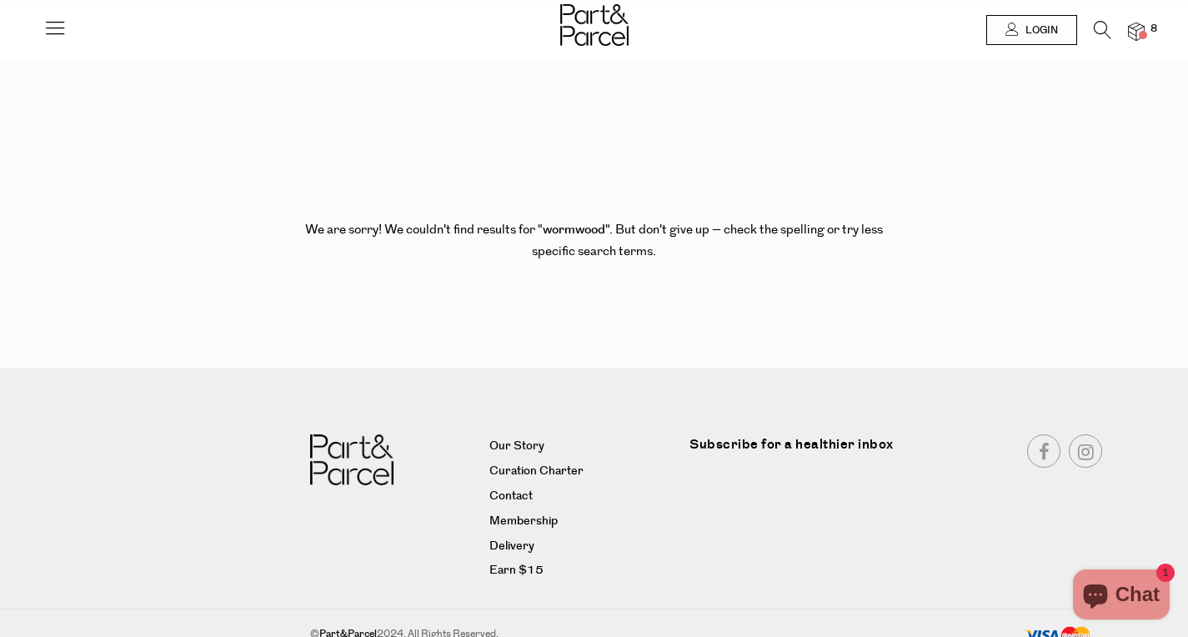
click at [1095, 28] on icon at bounding box center [1103, 30] width 18 height 18
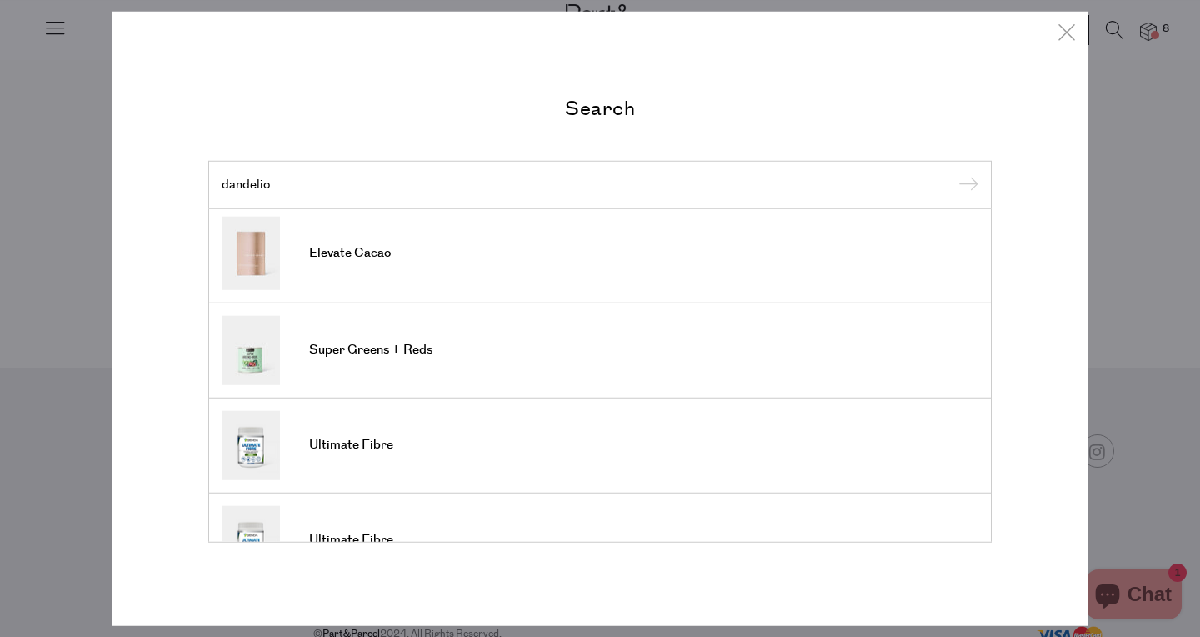
scroll to position [591, 0]
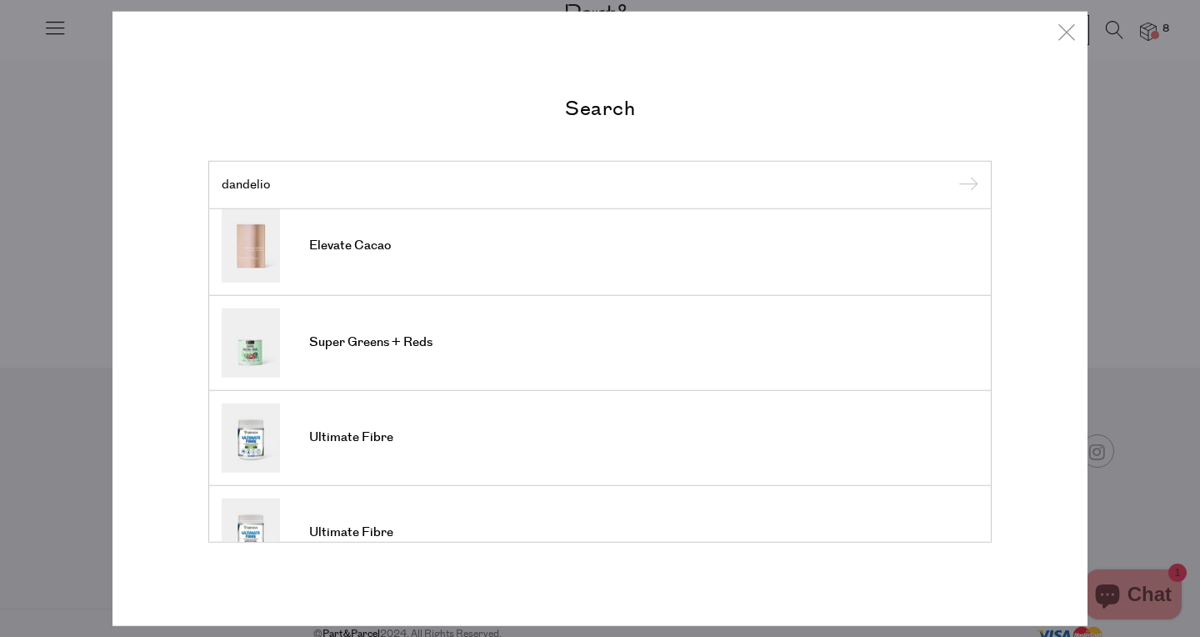
drag, startPoint x: 301, startPoint y: 190, endPoint x: 201, endPoint y: 190, distance: 100.0
click at [203, 190] on div "Search dandelio Spiced Dandelion ImmuniTea Elevate Cacao Liver Health+ Super Gr…" at bounding box center [600, 319] width 809 height 448
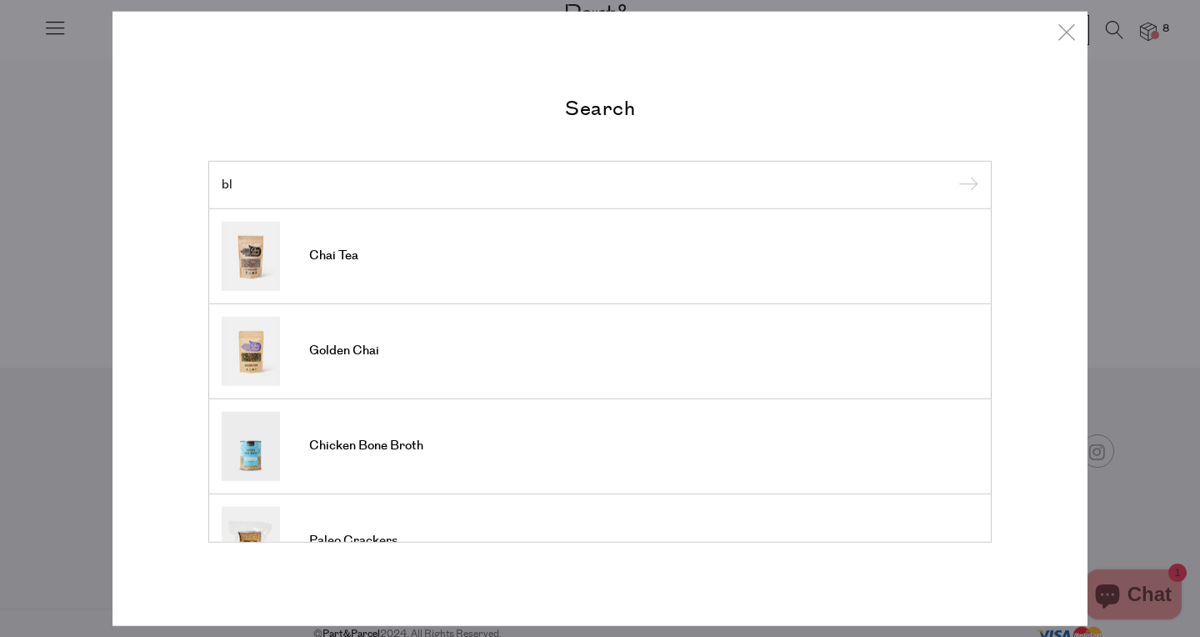
type input "b"
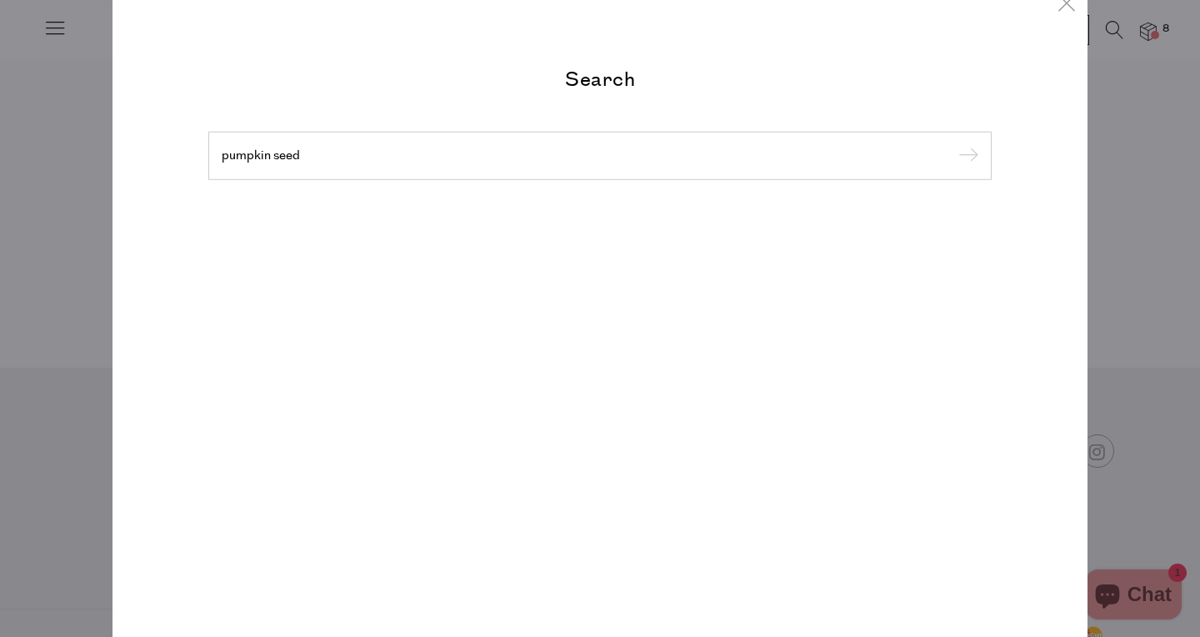
type input "pumpkin seed"
click at [954, 144] on input "submit" at bounding box center [966, 156] width 25 height 25
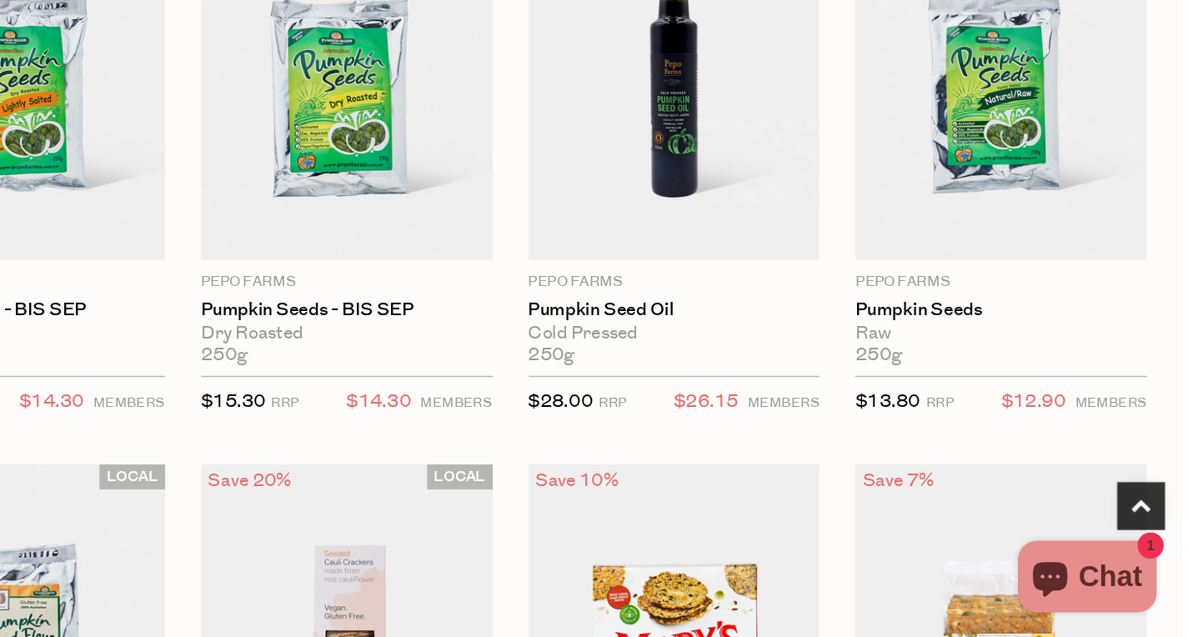
scroll to position [440, 0]
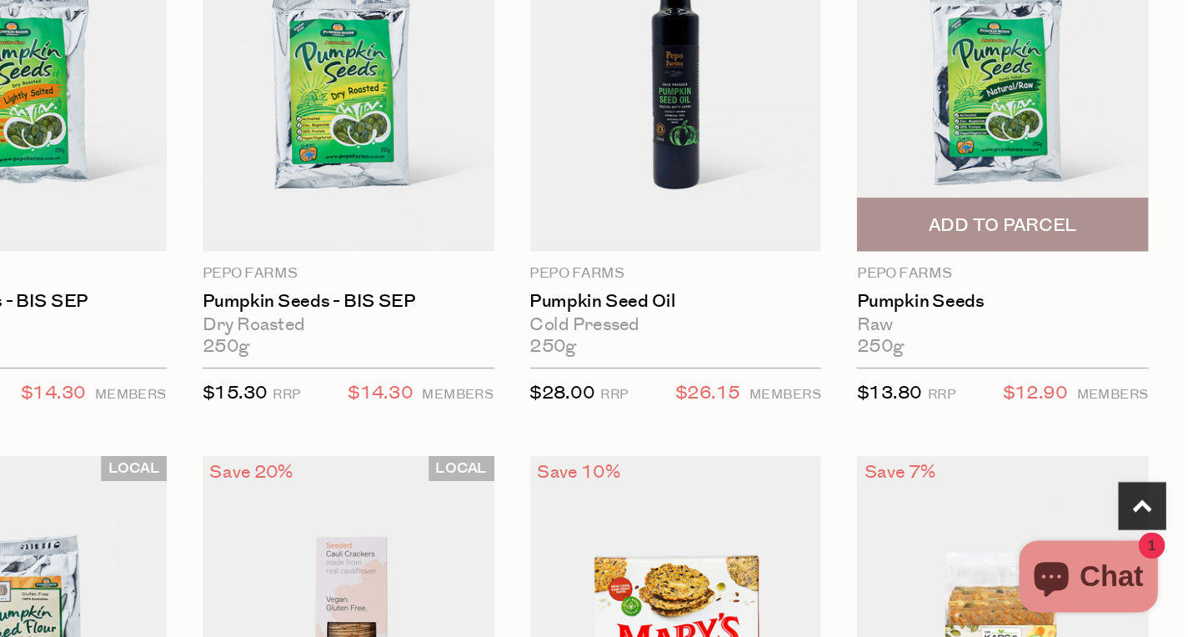
click at [1064, 351] on span "Add To Parcel" at bounding box center [1060, 350] width 103 height 18
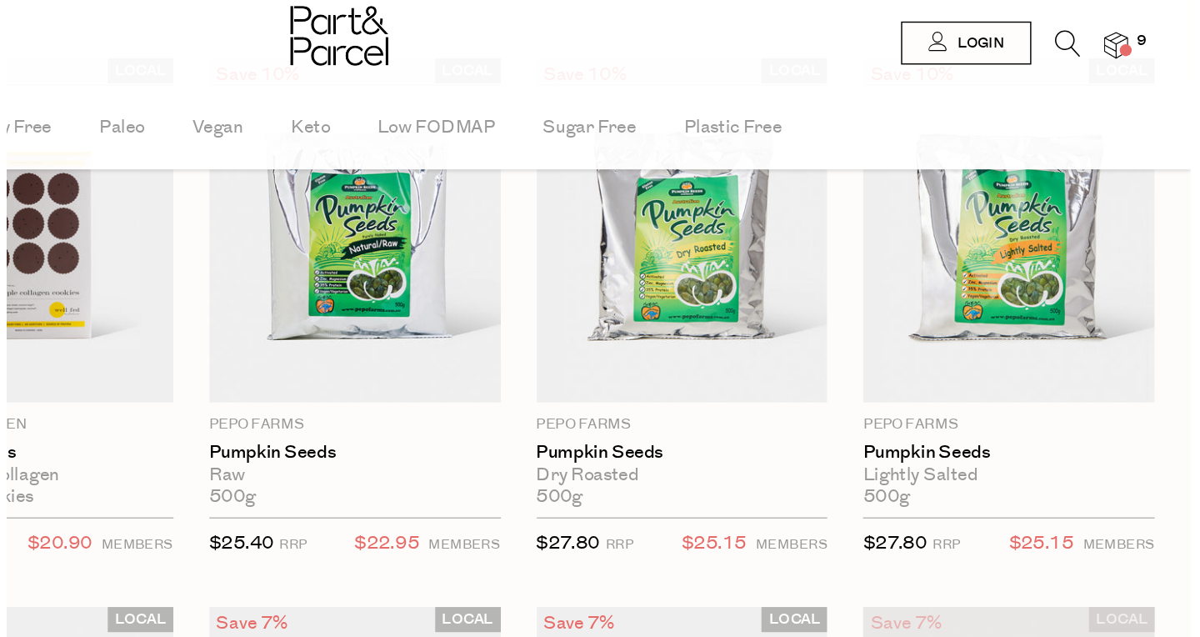
scroll to position [0, 0]
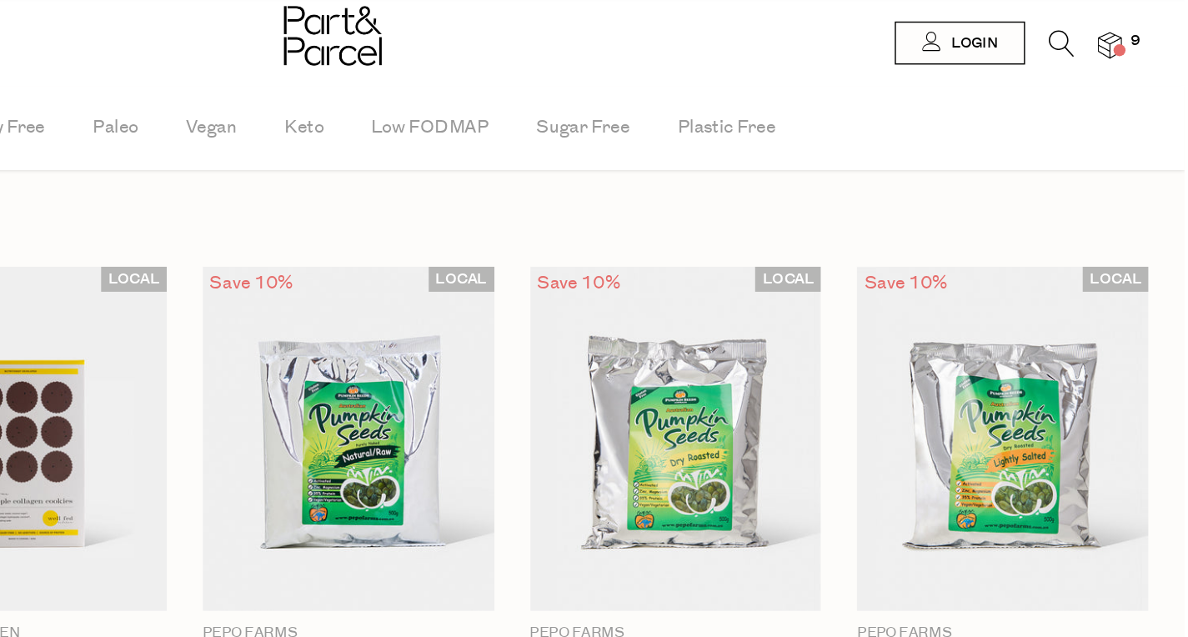
click at [1096, 27] on icon at bounding box center [1103, 30] width 18 height 18
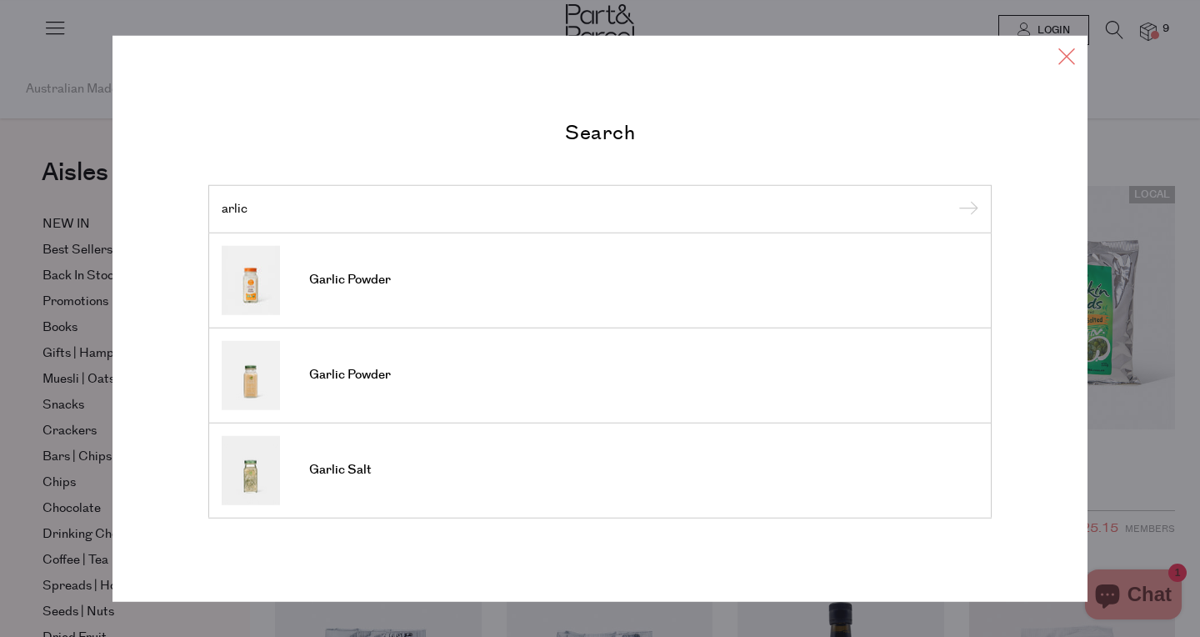
type input "arlic"
click at [1064, 58] on icon at bounding box center [1066, 56] width 25 height 24
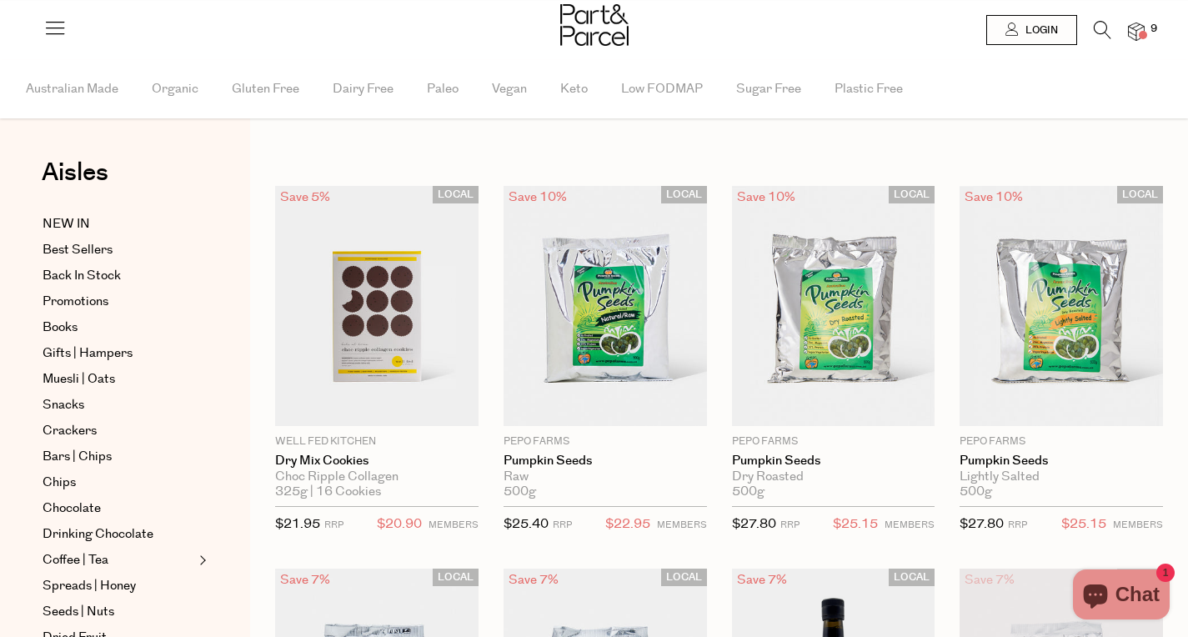
click at [1135, 29] on img at bounding box center [1136, 32] width 17 height 19
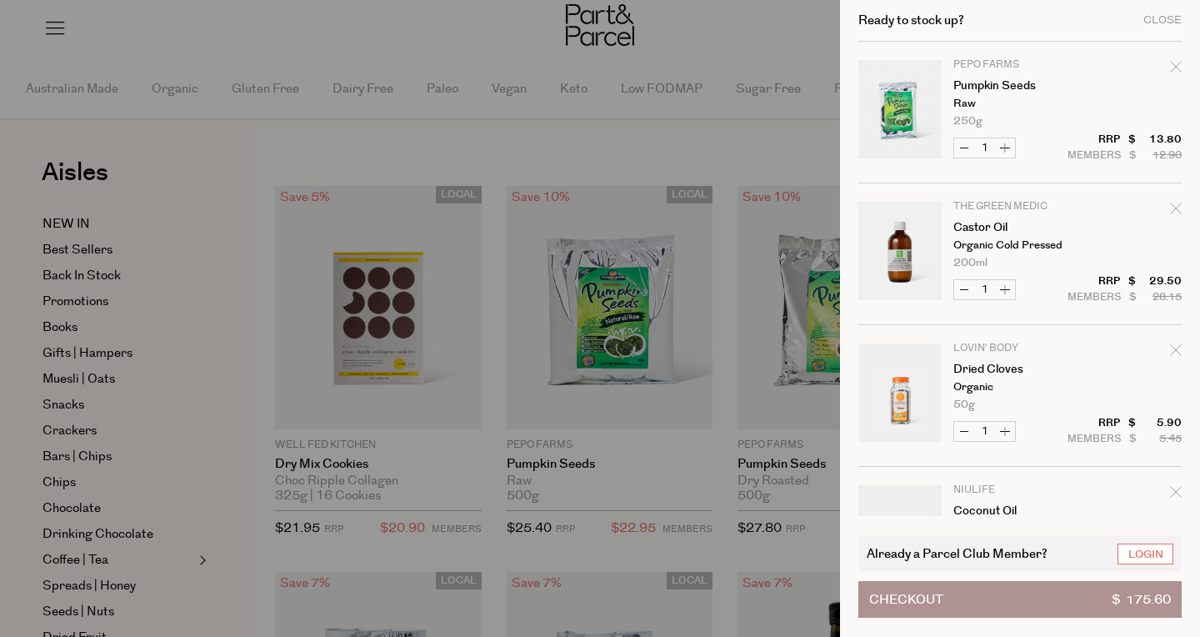
click at [941, 596] on span "Checkout" at bounding box center [906, 599] width 74 height 35
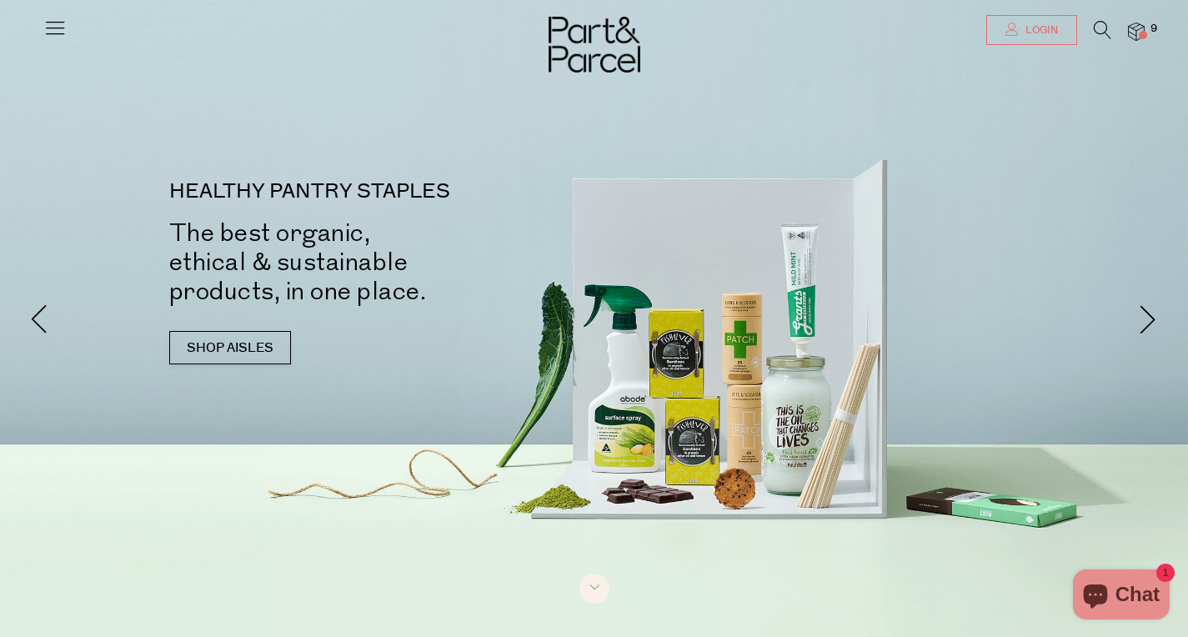
click at [1054, 29] on span "Login" at bounding box center [1039, 30] width 37 height 14
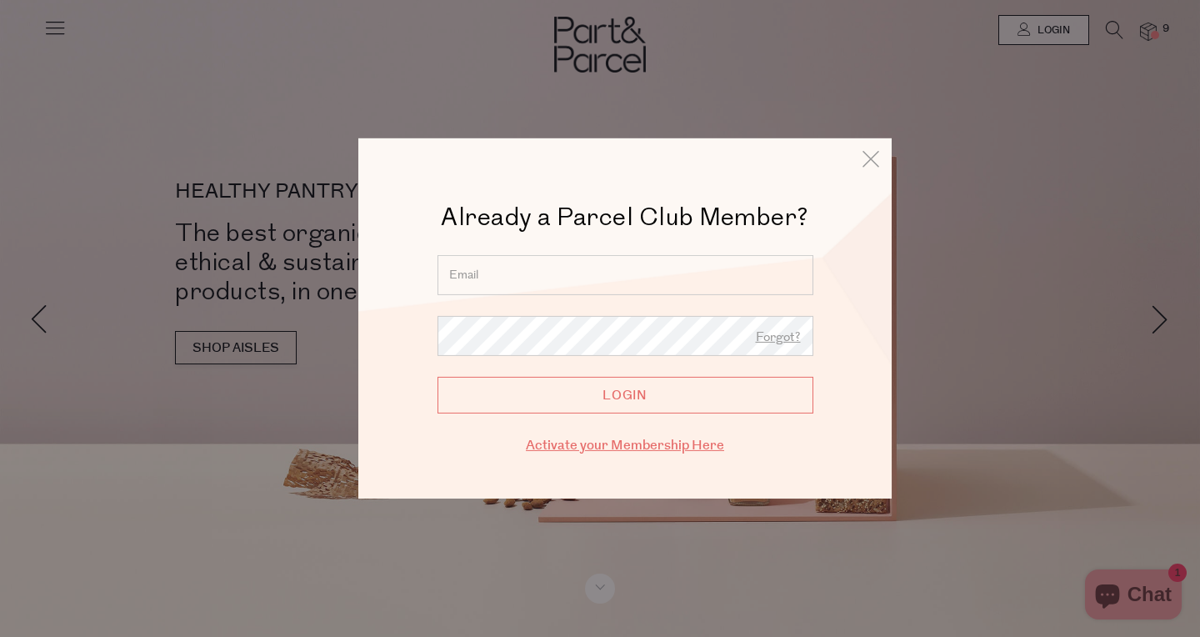
click at [620, 448] on link "Activate your Membership Here" at bounding box center [625, 445] width 198 height 19
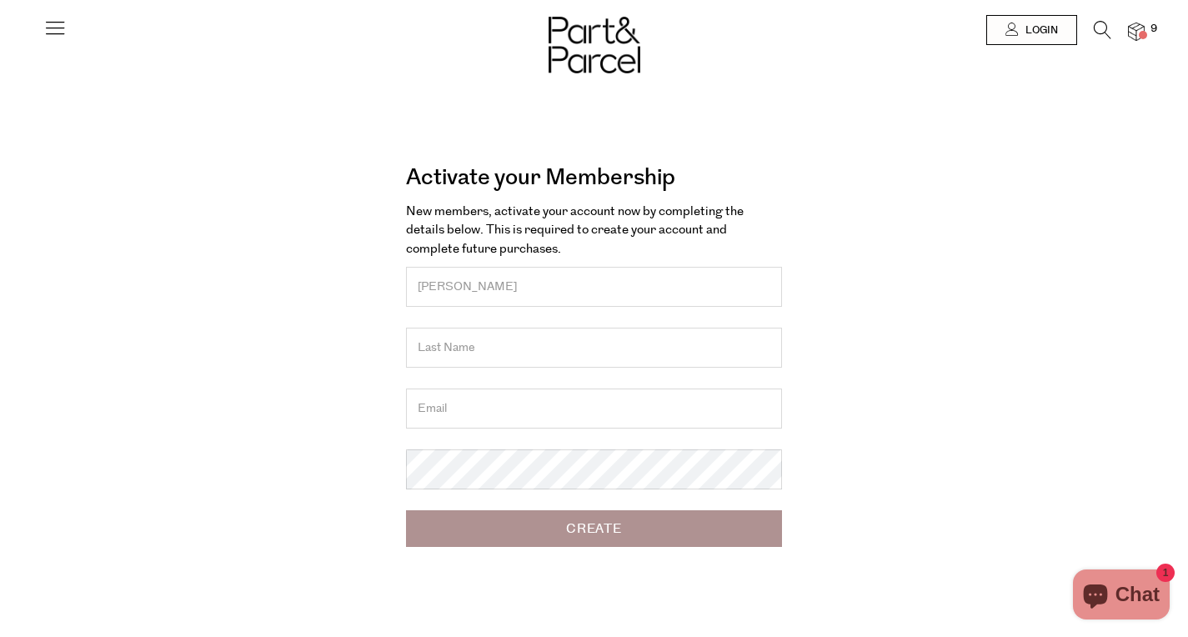
type input "[PERSON_NAME]"
type input "love"
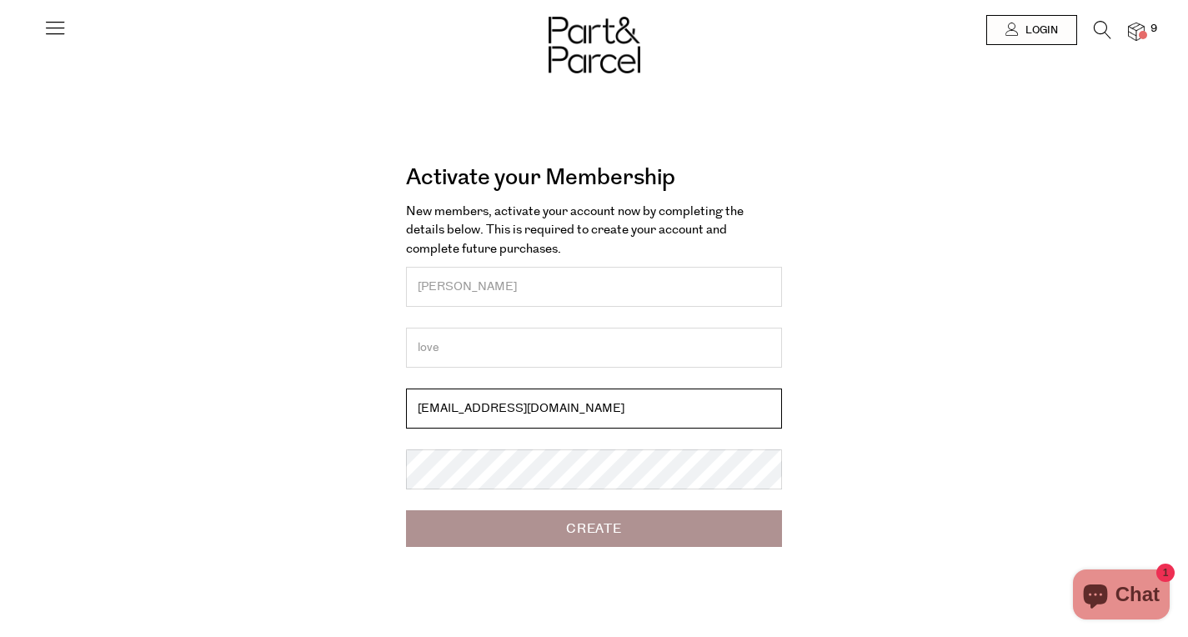
type input "[EMAIL_ADDRESS][DOMAIN_NAME]"
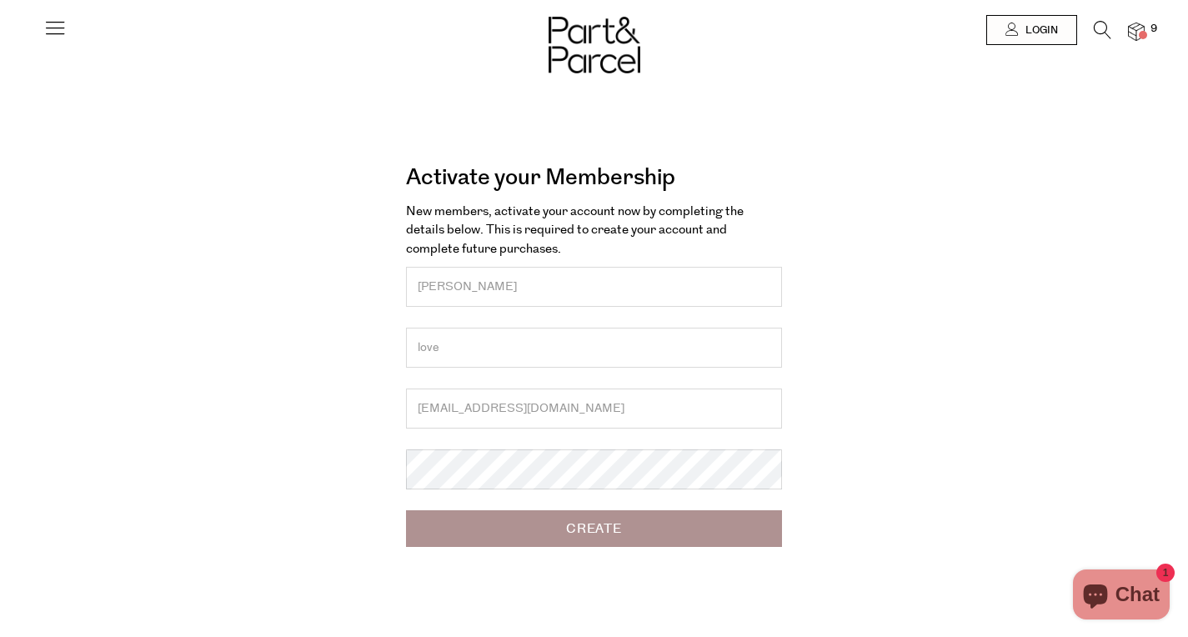
click at [660, 520] on input "Create" at bounding box center [594, 528] width 376 height 37
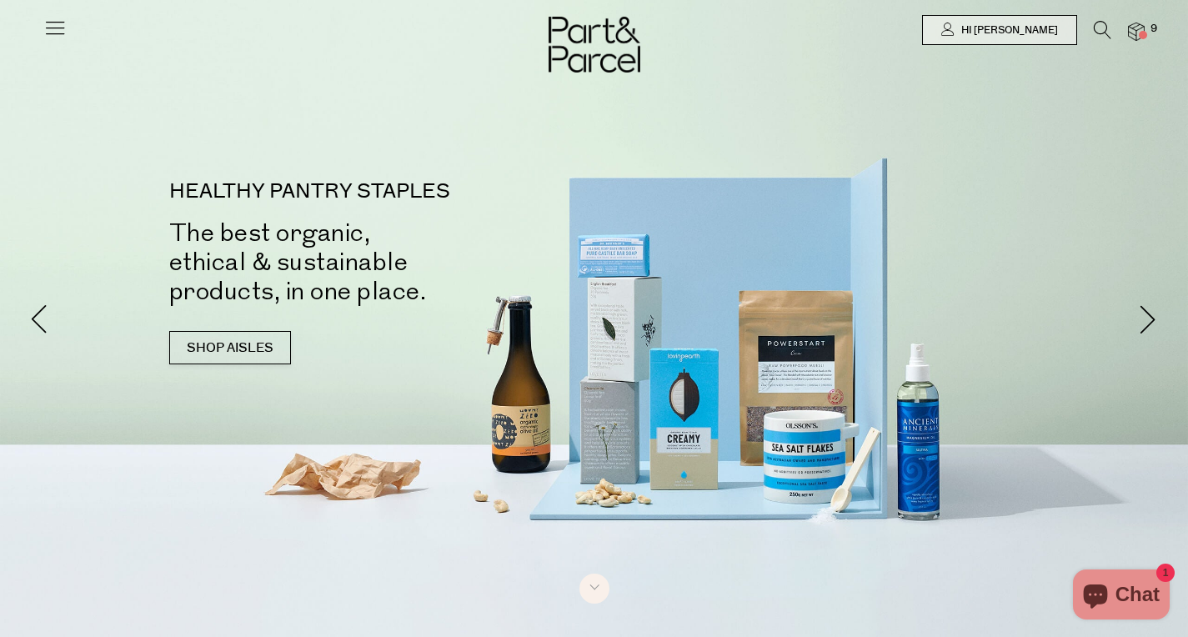
click at [1137, 29] on img at bounding box center [1136, 32] width 17 height 19
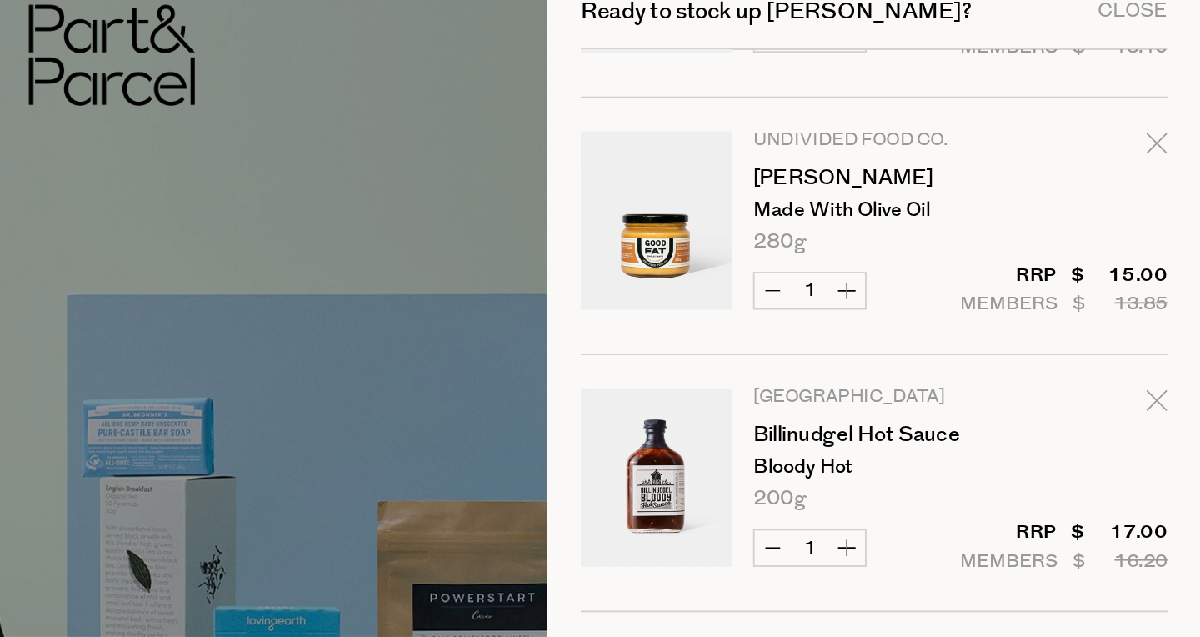
scroll to position [553, 0]
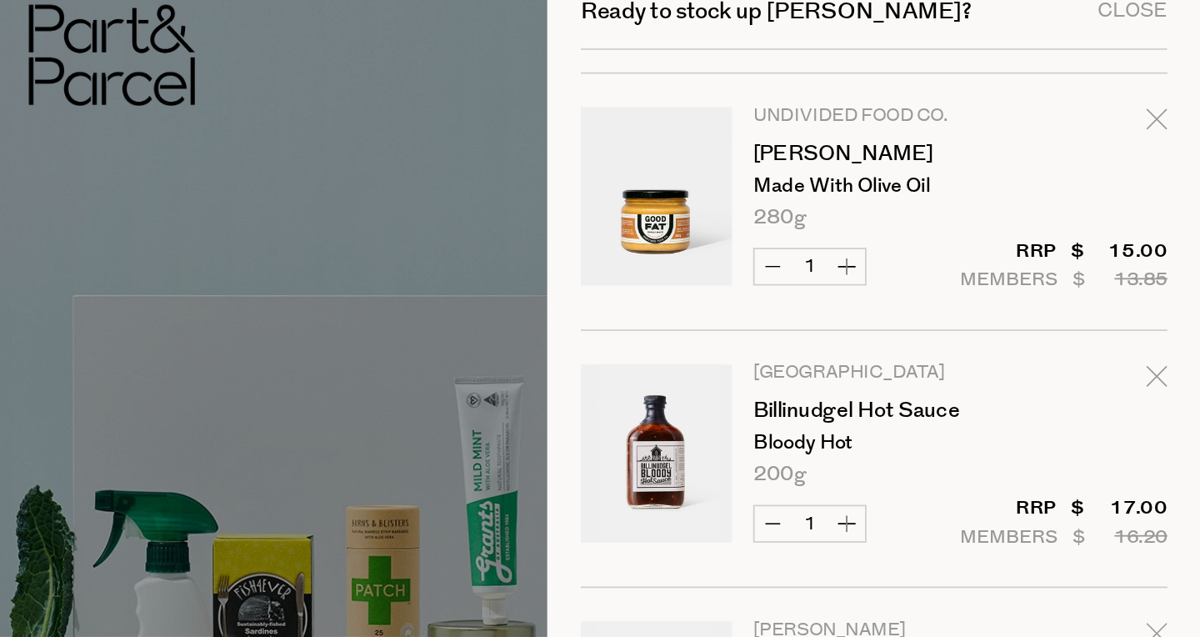
click at [1177, 81] on icon "Remove Chilli Mayo" at bounding box center [1176, 80] width 12 height 12
type input "Add Membership"
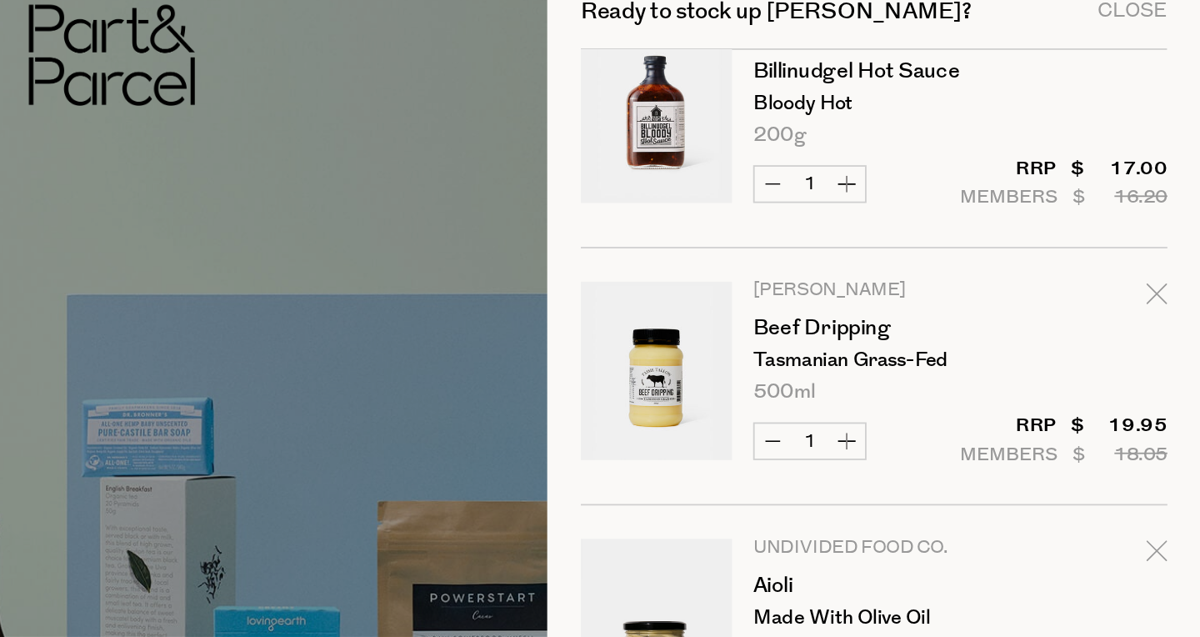
scroll to position [605, 0]
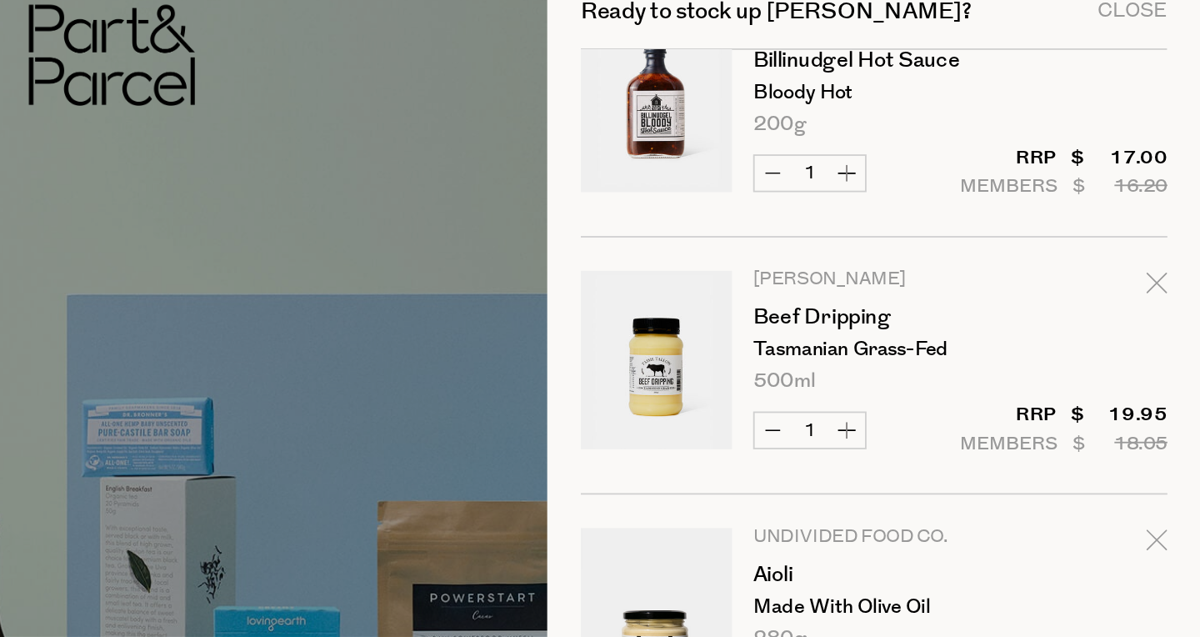
click at [1175, 172] on icon "Remove Beef Dripping" at bounding box center [1176, 170] width 12 height 12
type input "Add Membership"
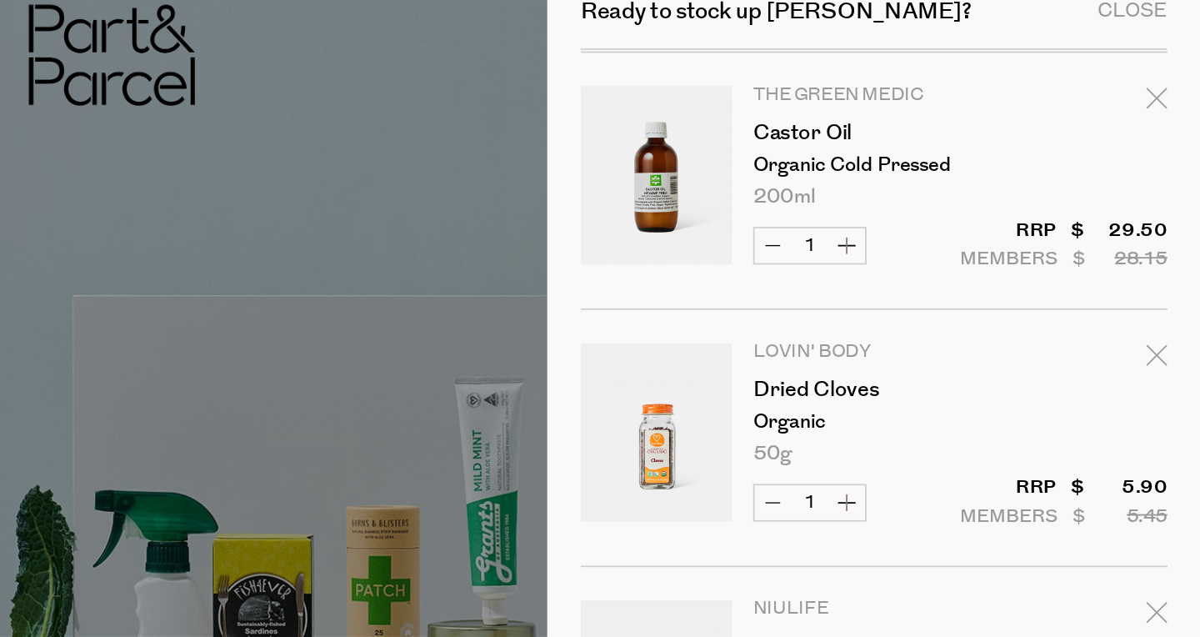
scroll to position [162, 0]
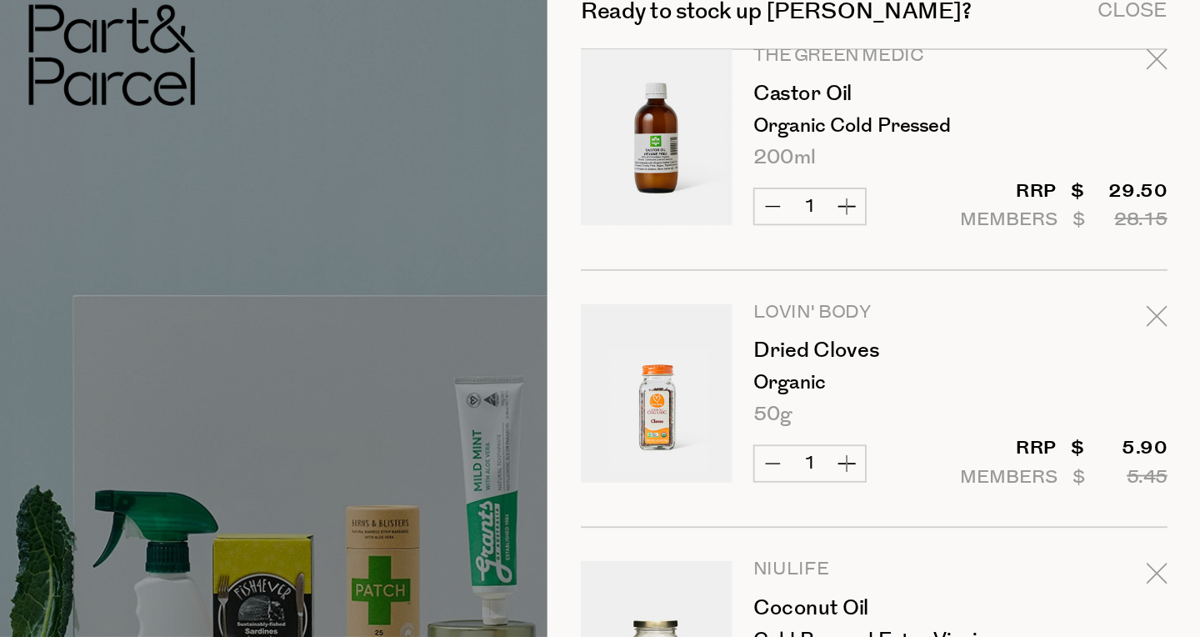
click at [1172, 189] on icon "Remove Dried Cloves" at bounding box center [1175, 188] width 11 height 11
type input "Add Membership"
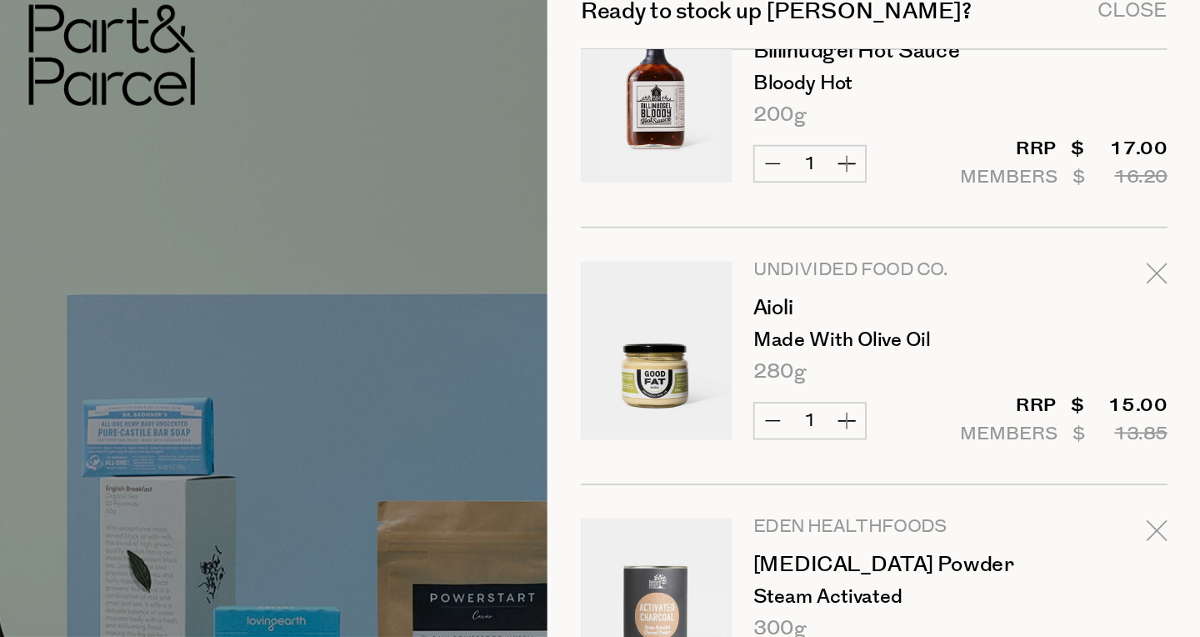
scroll to position [475, 0]
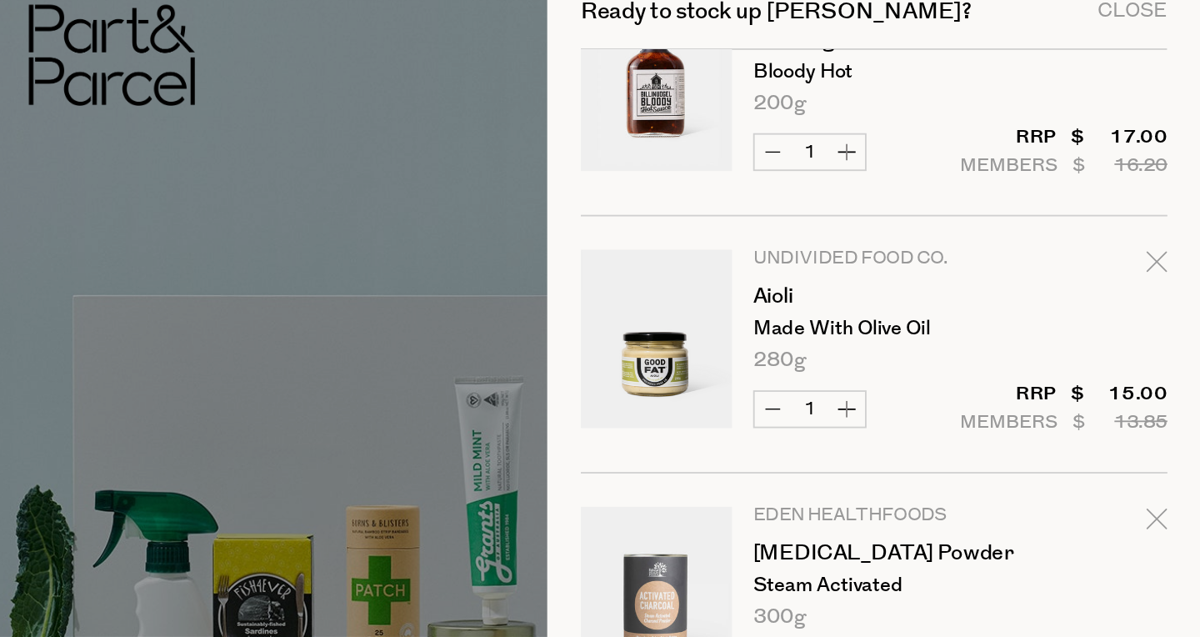
click at [1172, 161] on icon "Remove Aioli" at bounding box center [1176, 159] width 12 height 12
type input "Add Membership"
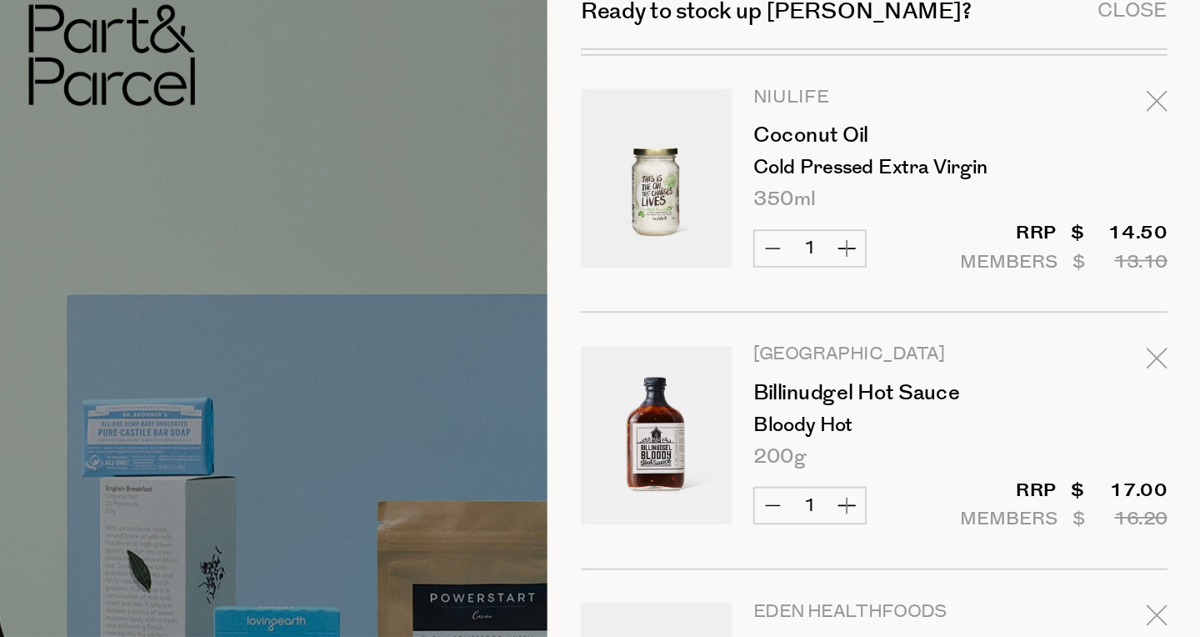
scroll to position [333, 0]
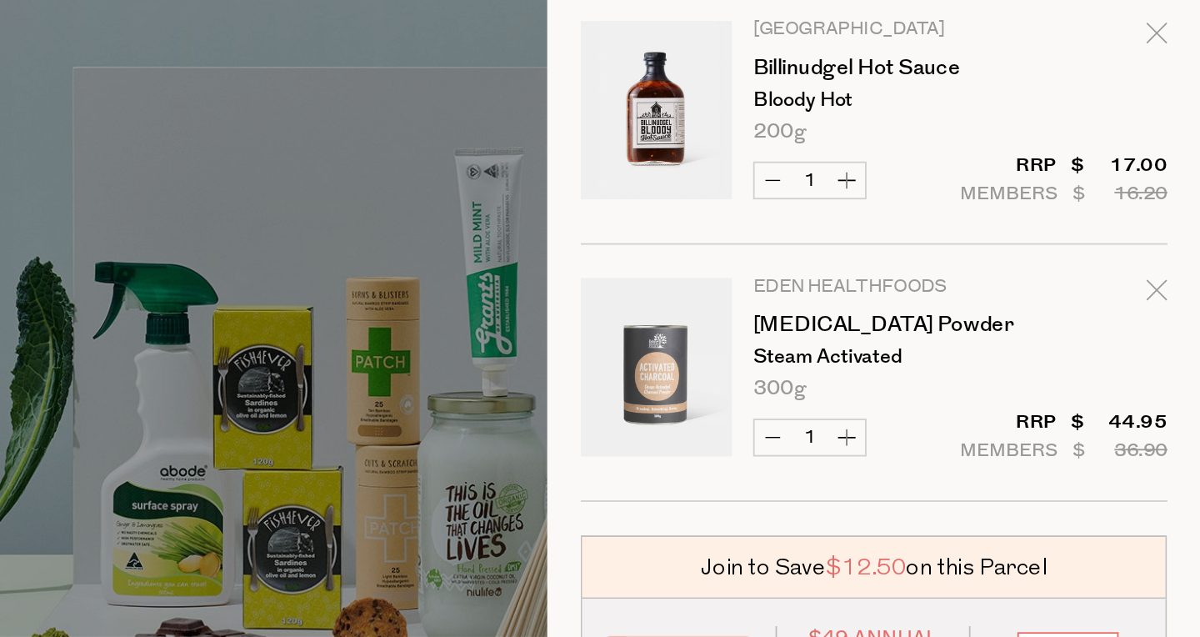
click at [1172, 299] on icon "Remove Activated Charcoal Powder" at bounding box center [1175, 299] width 11 height 11
type input "Add Membership"
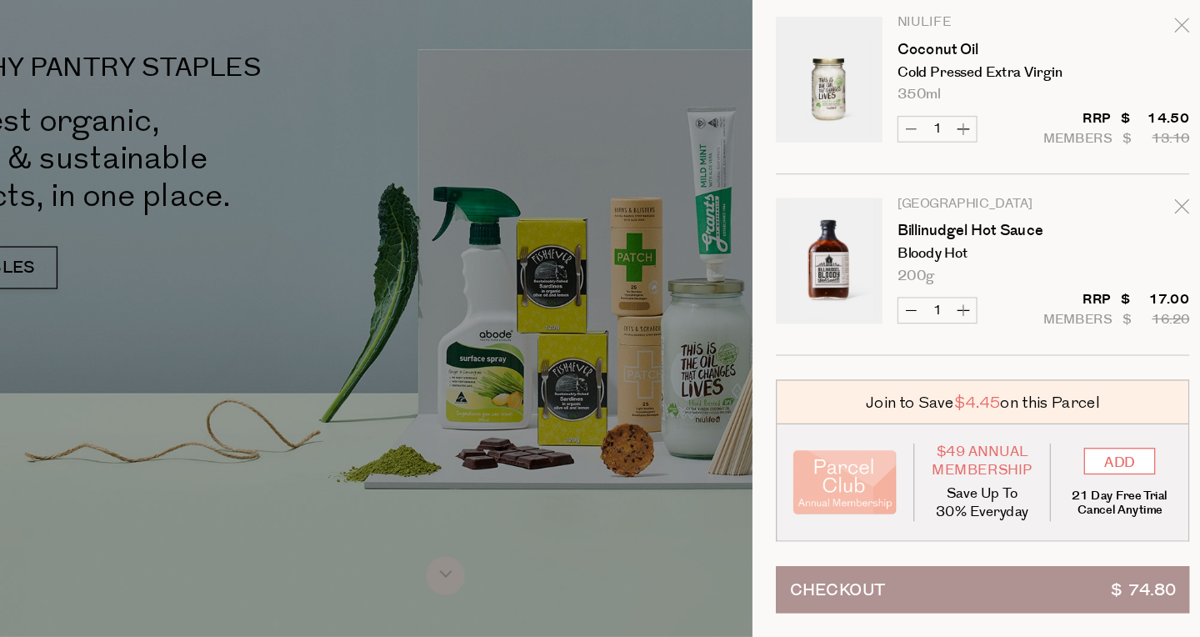
scroll to position [0, 0]
